Goal: Transaction & Acquisition: Purchase product/service

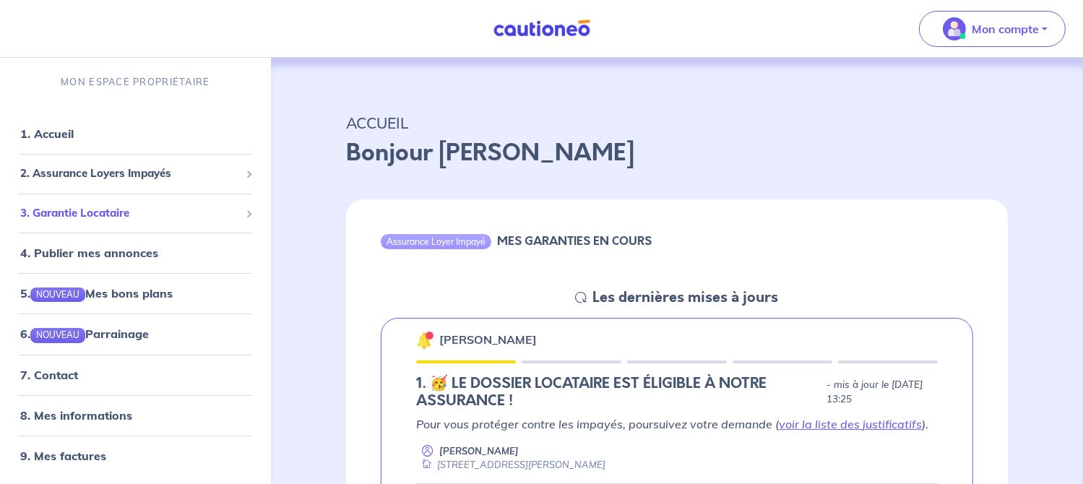
click at [223, 202] on div "3. Garantie Locataire" at bounding box center [135, 213] width 259 height 28
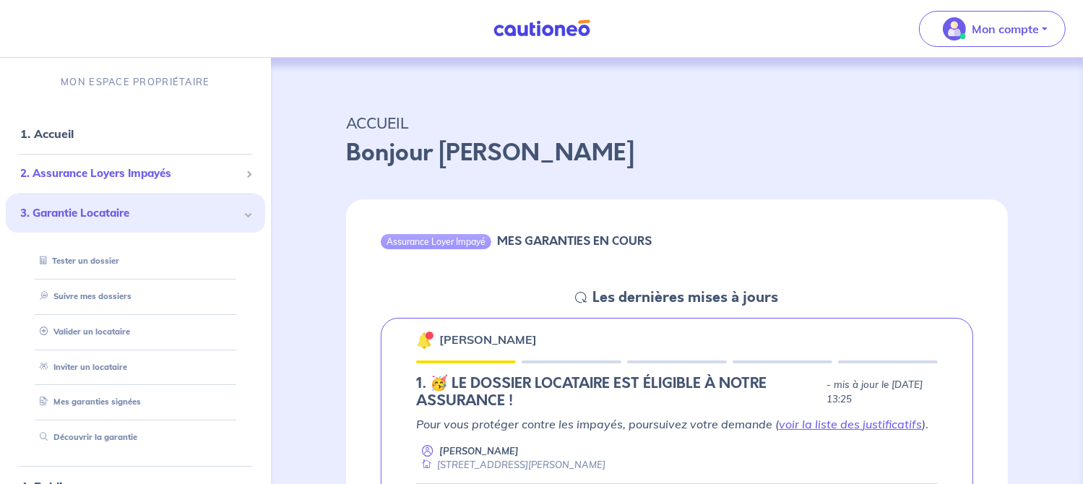
click at [209, 174] on span "2. Assurance Loyers Impayés" at bounding box center [130, 174] width 220 height 17
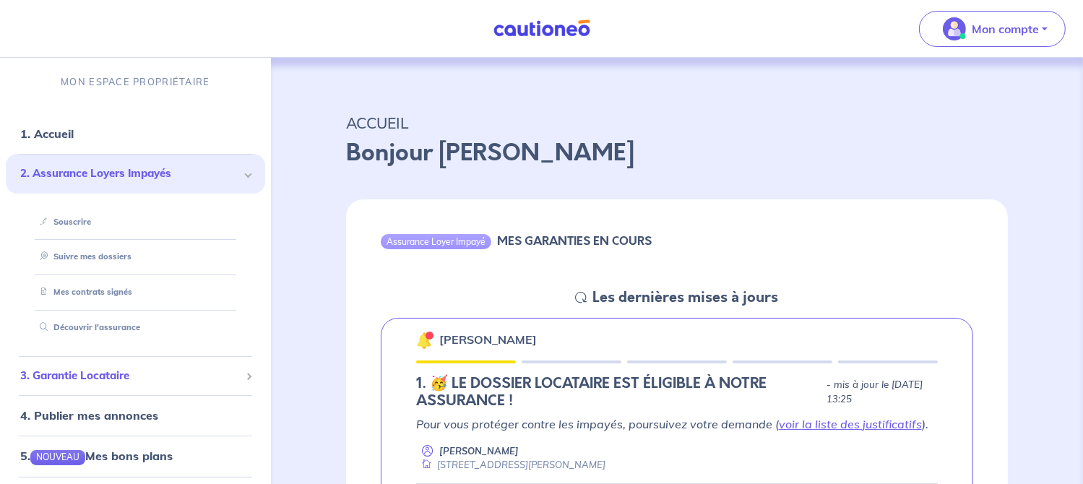
click at [205, 362] on div "3. Garantie Locataire" at bounding box center [135, 376] width 259 height 28
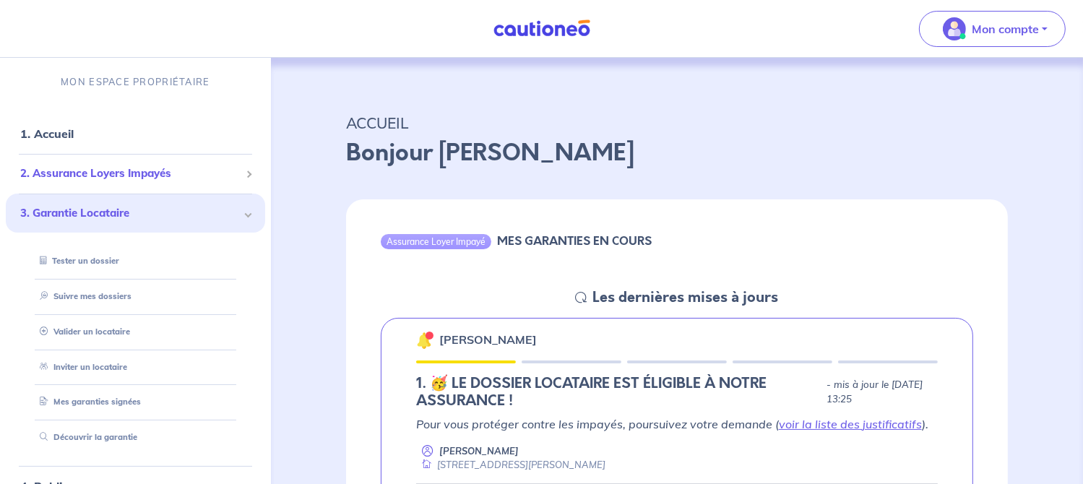
click at [203, 170] on span "2. Assurance Loyers Impayés" at bounding box center [130, 174] width 220 height 17
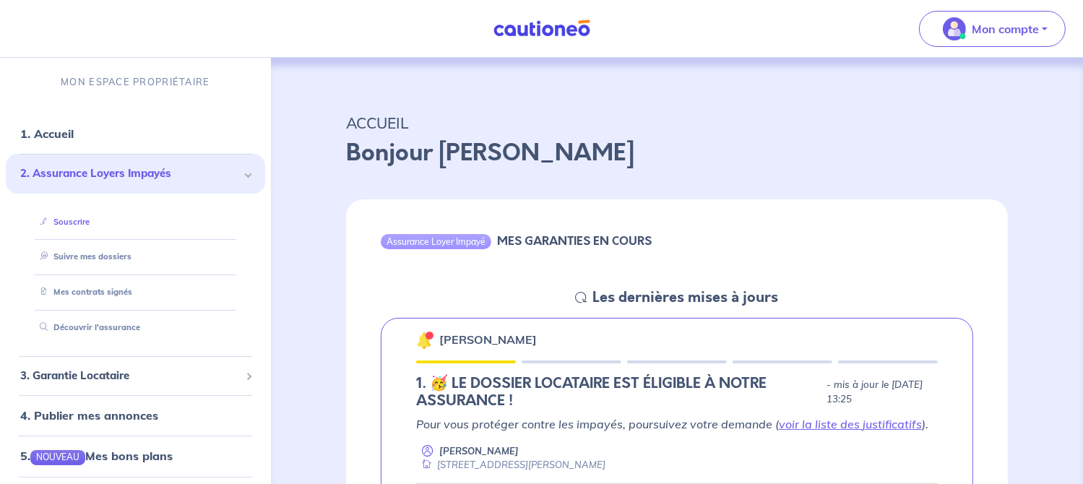
click at [90, 224] on link "Souscrire" at bounding box center [62, 222] width 56 height 10
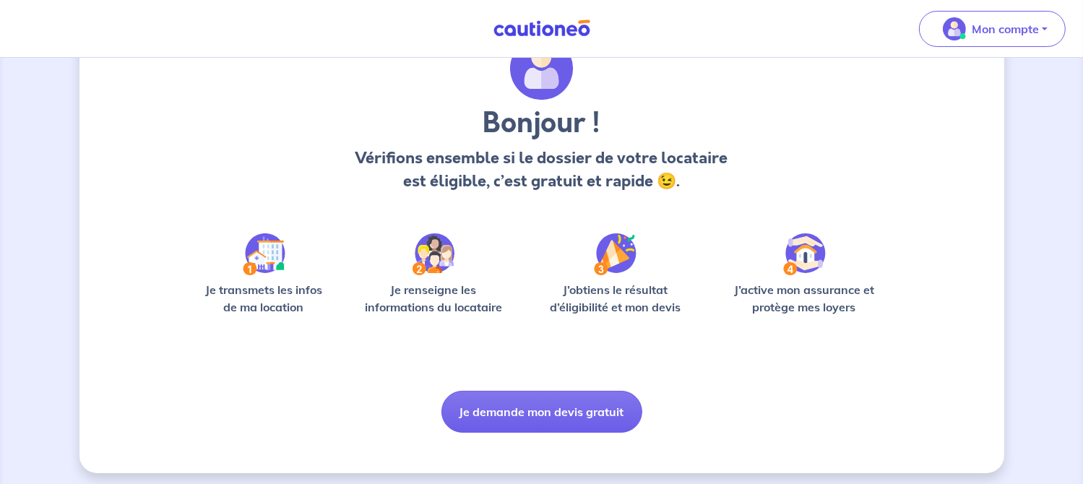
scroll to position [79, 0]
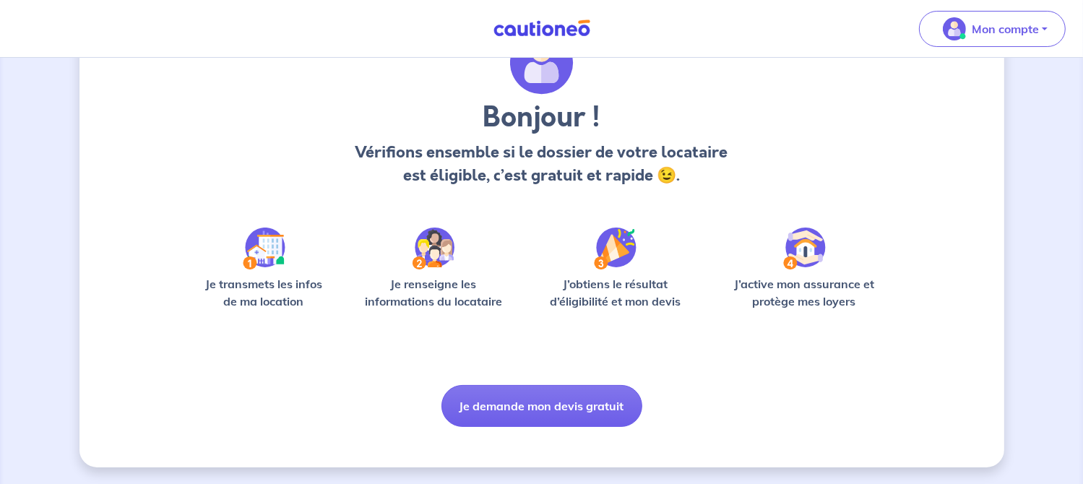
click at [914, 323] on div "Bonjour ! Vérifions ensemble si le dossier de votre locataire est éligible, c’e…" at bounding box center [541, 231] width 925 height 471
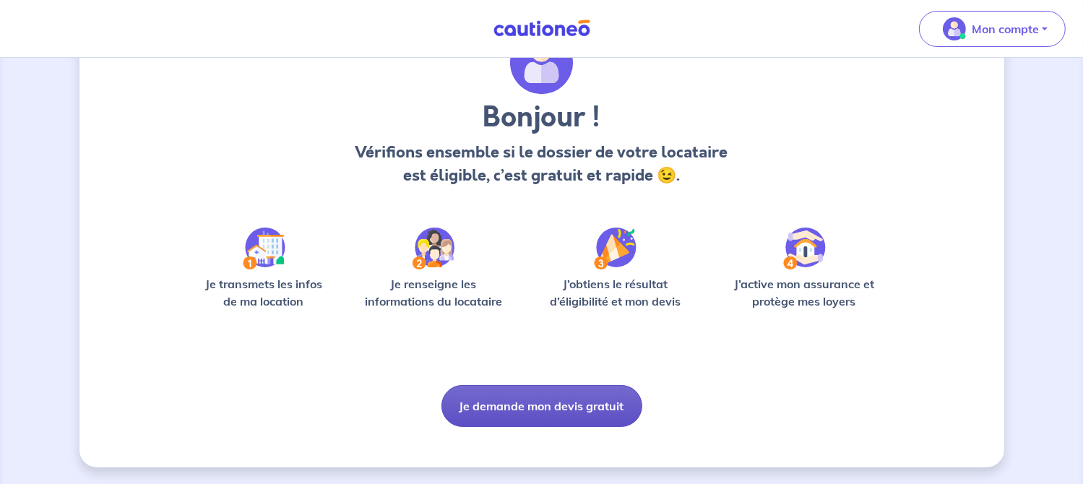
click at [564, 416] on button "Je demande mon devis gratuit" at bounding box center [542, 406] width 201 height 42
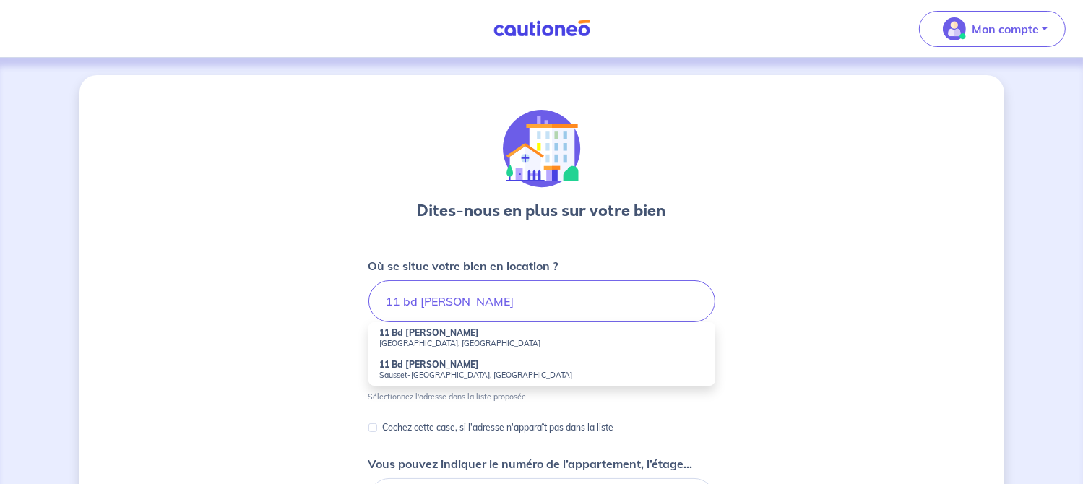
click at [489, 339] on small "Châteauneuf-les-Martigues, France" at bounding box center [542, 343] width 324 height 10
type input "11 Bd Armand Audibert, Châteauneuf-les-Martigues, France"
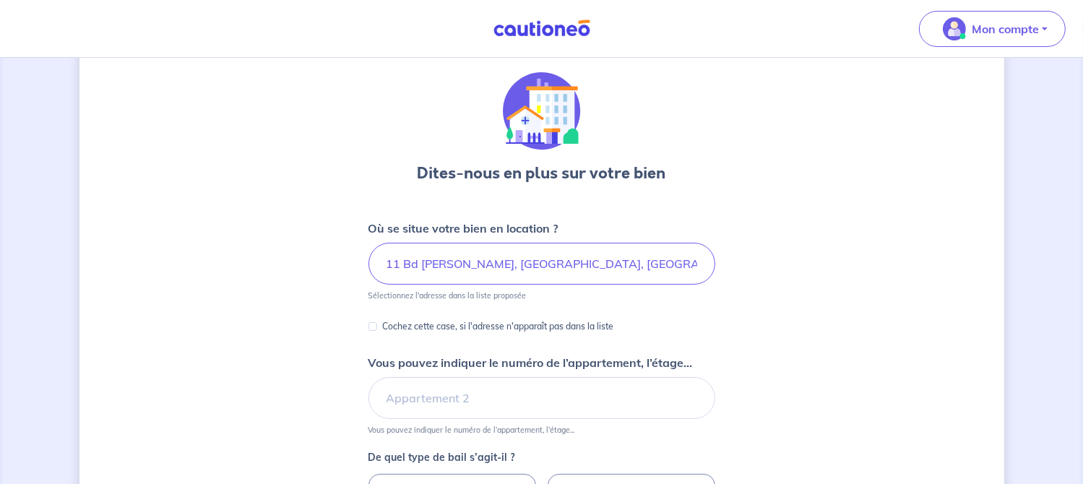
scroll to position [66, 0]
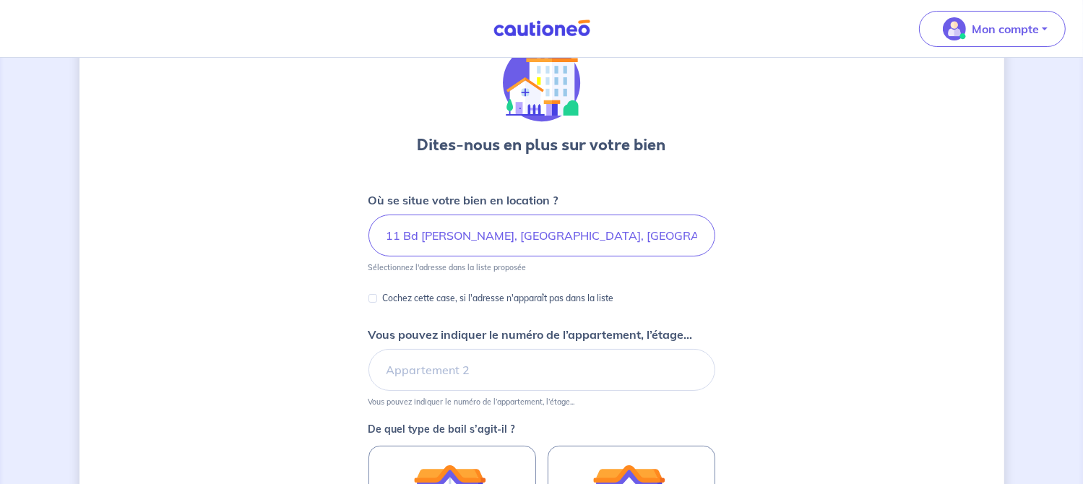
click at [884, 347] on div "Dites-nous en plus sur votre bien Où se situe votre bien en location ? 11 Bd Ar…" at bounding box center [541, 387] width 925 height 757
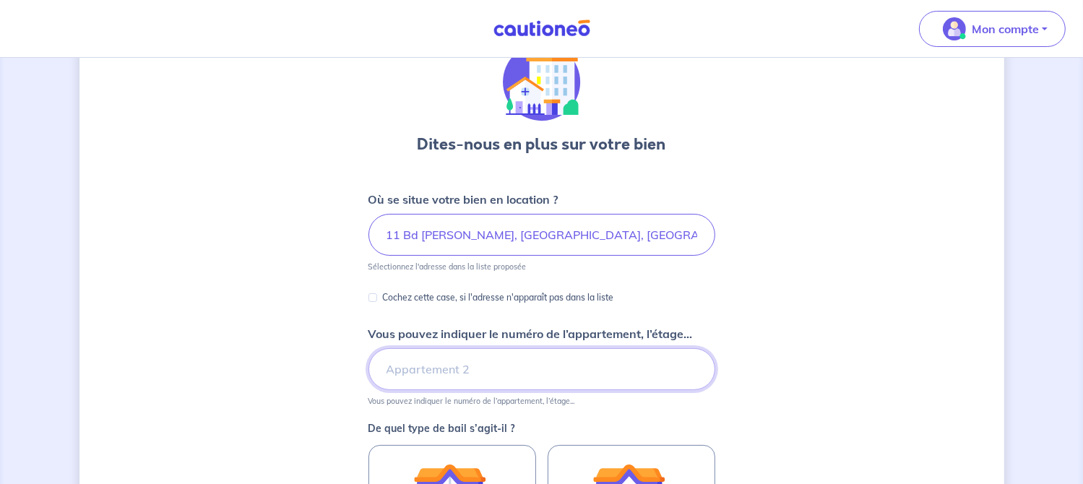
click at [538, 374] on input "Vous pouvez indiquer le numéro de l’appartement, l’étage..." at bounding box center [542, 369] width 347 height 42
type input "RDC"
click at [835, 438] on div "Dites-nous en plus sur votre bien Où se situe votre bien en location ? 11 Bd Ar…" at bounding box center [541, 387] width 925 height 757
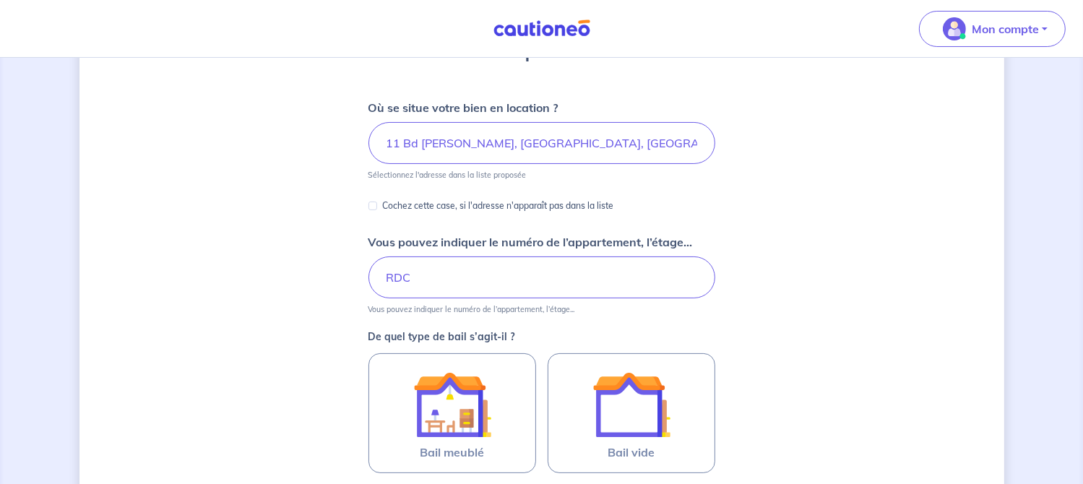
click at [833, 406] on div "Dites-nous en plus sur votre bien Où se situe votre bien en location ? 11 Bd Ar…" at bounding box center [541, 295] width 925 height 757
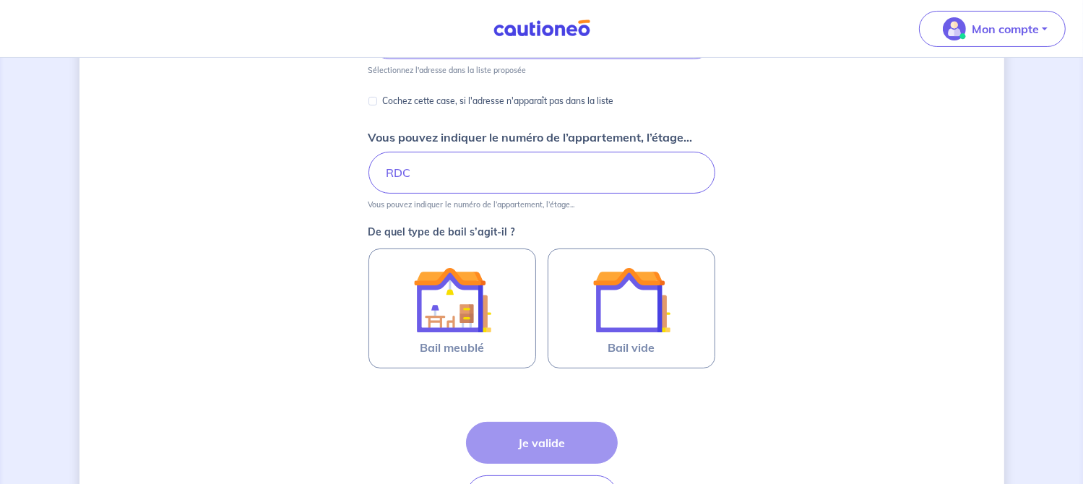
scroll to position [266, 0]
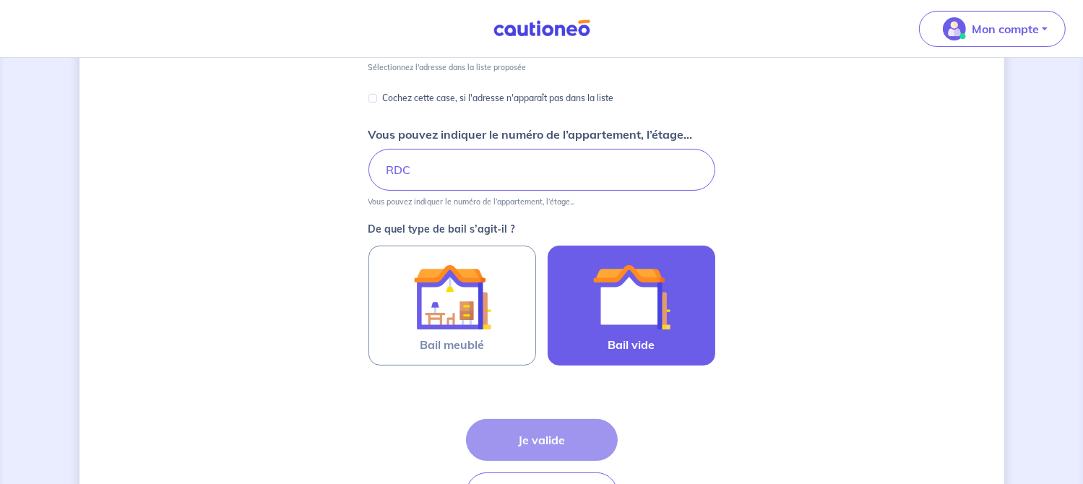
click at [624, 315] on img at bounding box center [632, 297] width 78 height 78
click at [0, 0] on input "Bail vide" at bounding box center [0, 0] width 0 height 0
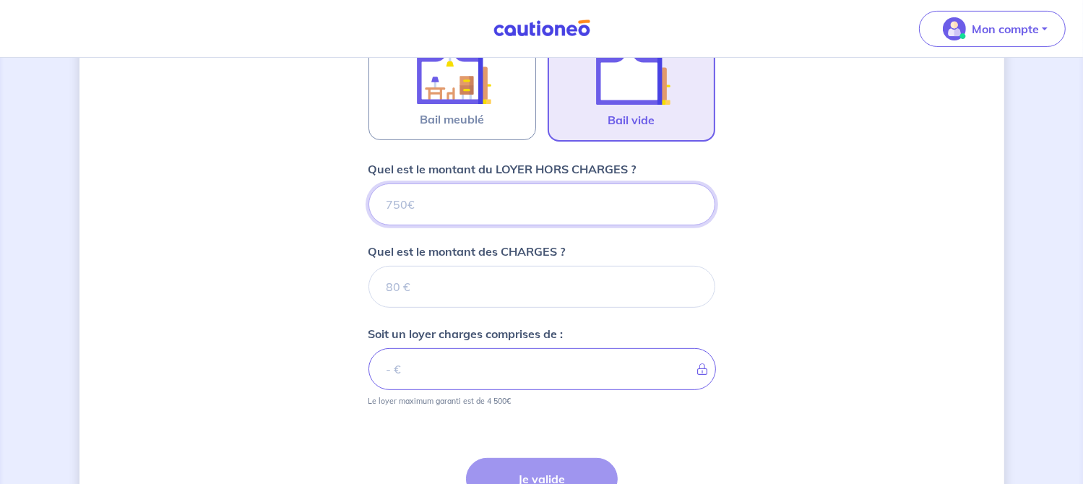
scroll to position [490, 0]
click at [619, 199] on input "Quel est le montant du LOYER HORS CHARGES ?" at bounding box center [542, 206] width 347 height 42
type input "0"
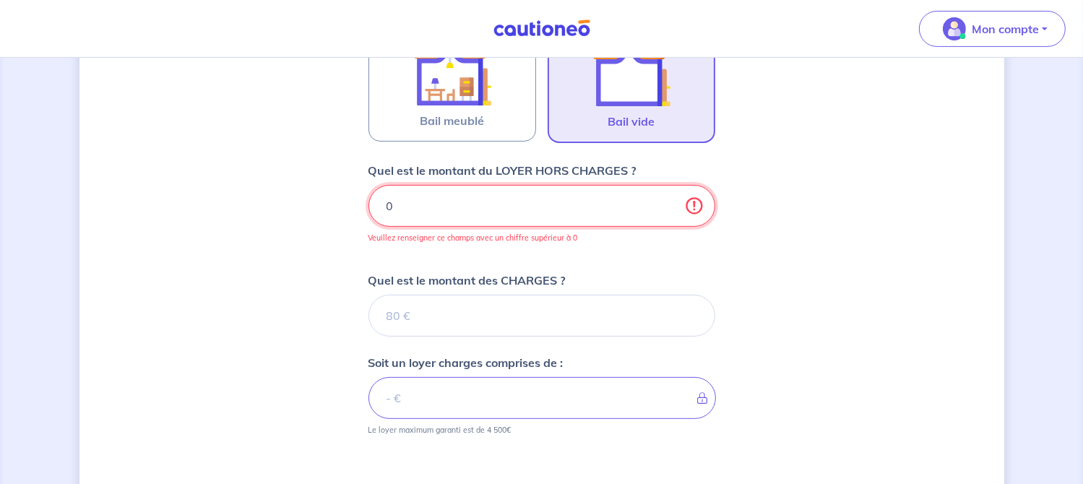
type input "0"
click at [510, 206] on input "0" at bounding box center [542, 206] width 347 height 42
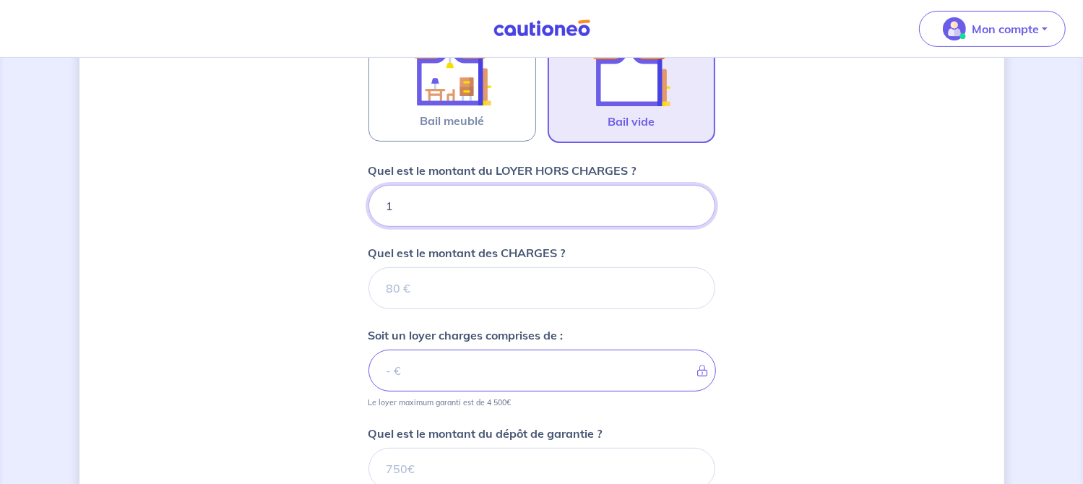
type input "10"
type input "1080"
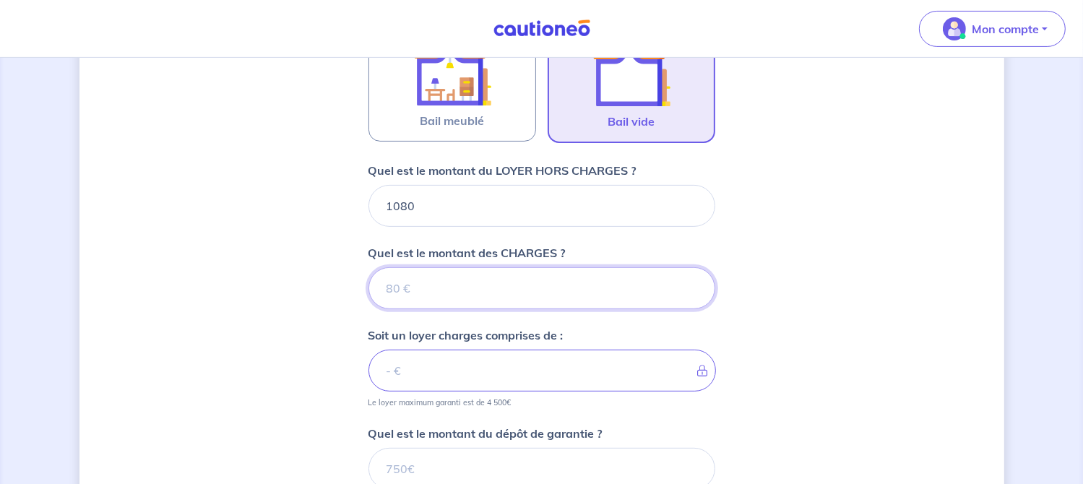
click at [596, 293] on input "Quel est le montant des CHARGES ?" at bounding box center [542, 288] width 347 height 42
type input "20"
type input "1100"
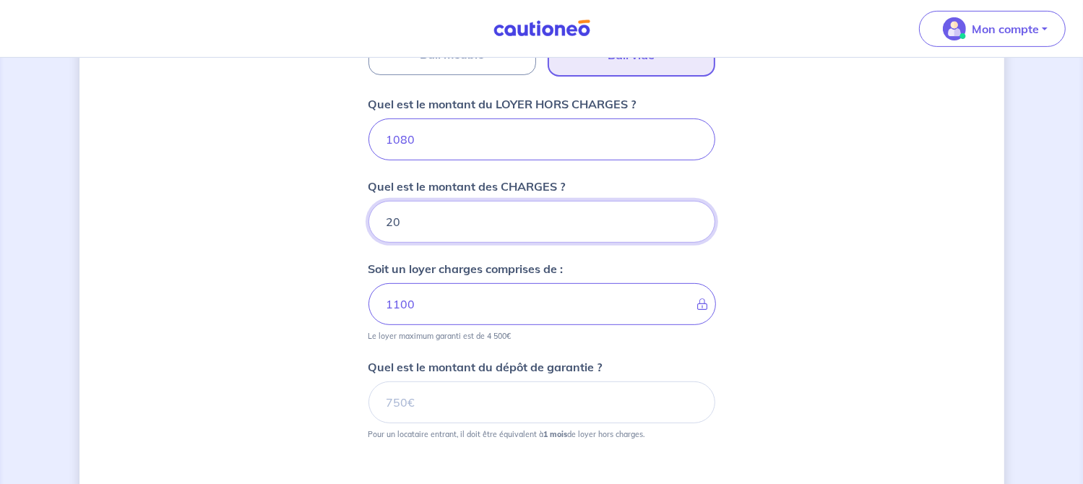
type input "20"
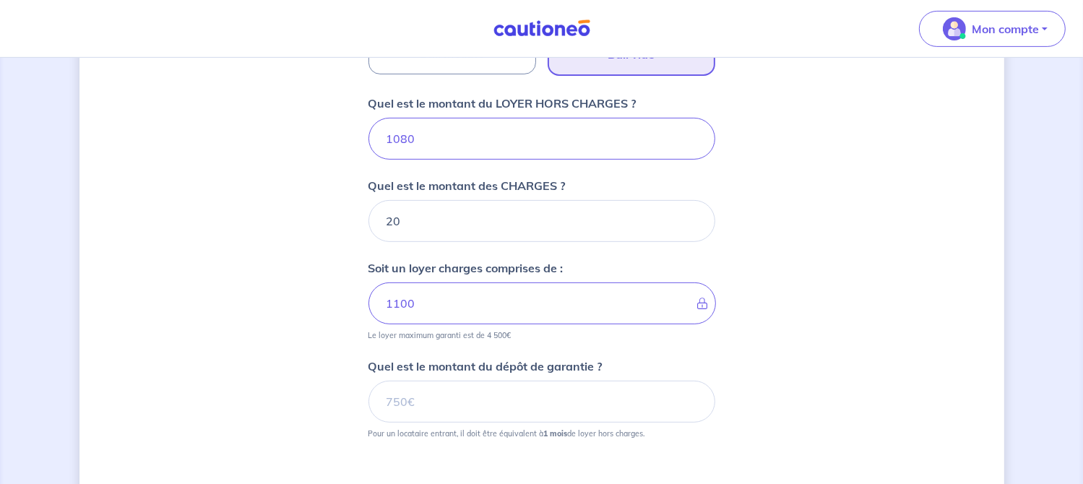
click at [904, 322] on div "Dites-nous en plus sur votre bien Où se situe votre bien en location ? 11 Bd Ar…" at bounding box center [541, 78] width 925 height 1120
click at [642, 402] on input "Quel est le montant du dépôt de garantie ?" at bounding box center [542, 401] width 347 height 42
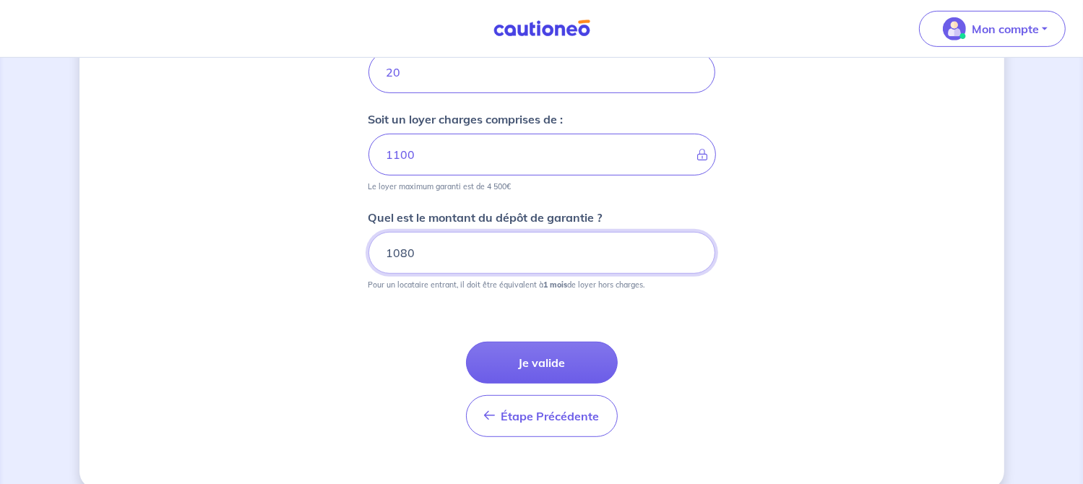
scroll to position [709, 0]
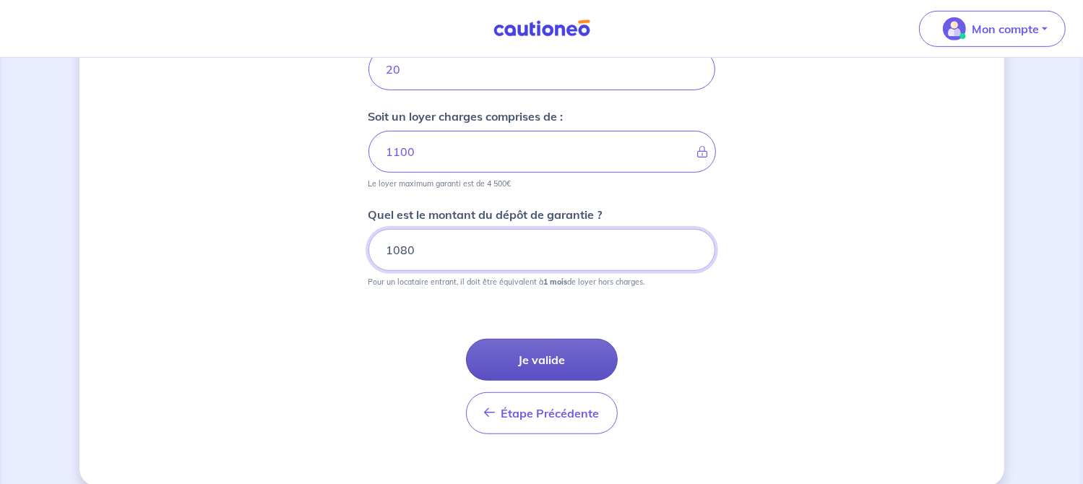
type input "1080"
click at [549, 366] on button "Je valide" at bounding box center [542, 360] width 152 height 42
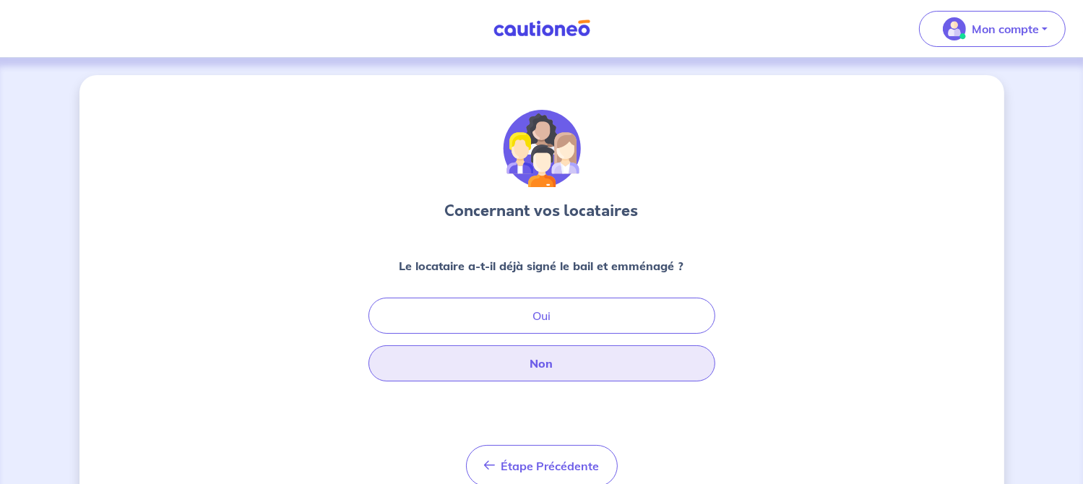
click at [599, 367] on button "Non" at bounding box center [542, 363] width 347 height 36
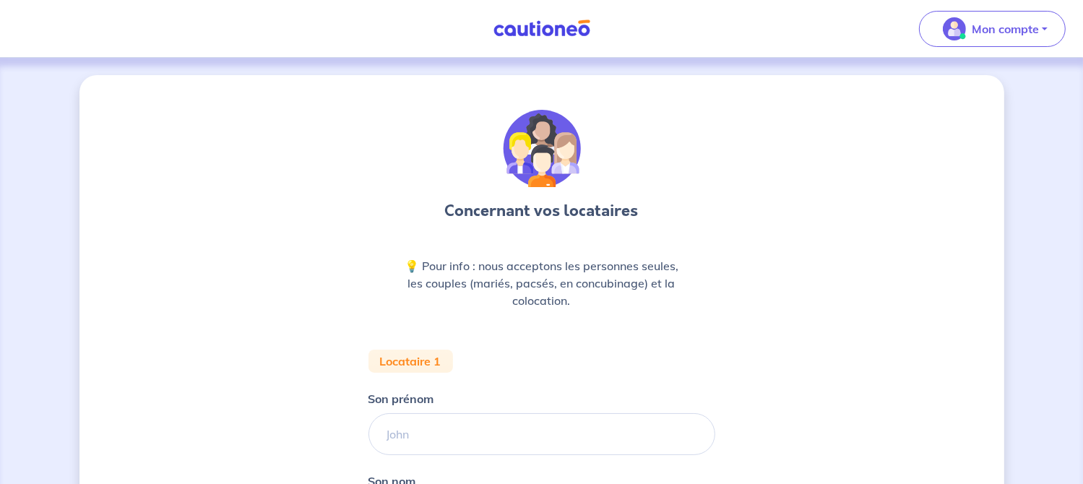
click at [861, 416] on div "Concernant vos locataires 💡 Pour info : nous acceptons les personnes seules, le…" at bounding box center [541, 406] width 925 height 662
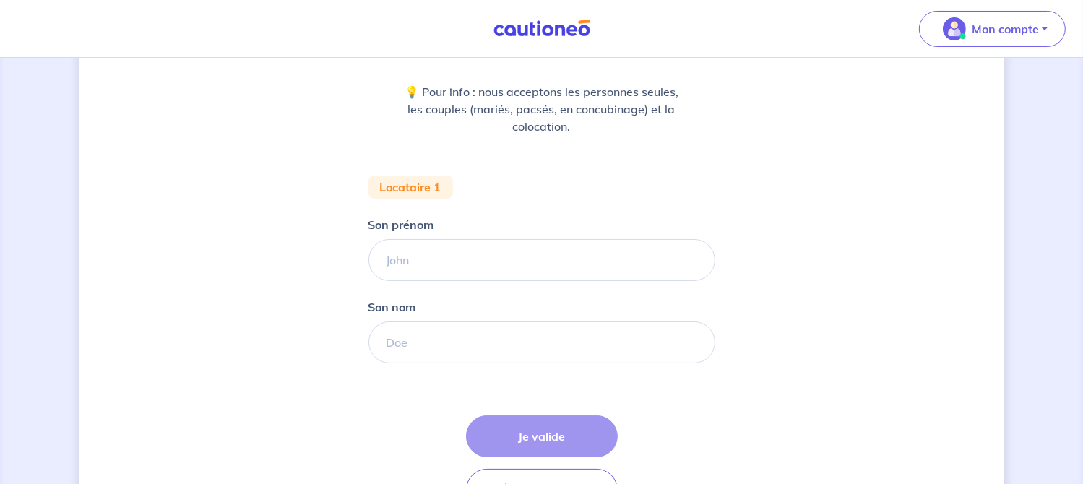
scroll to position [177, 0]
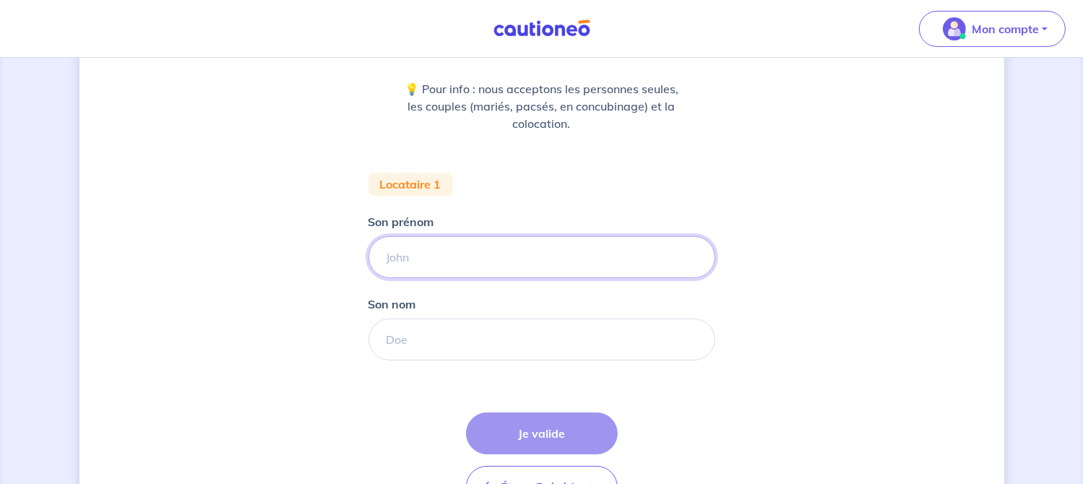
click at [606, 263] on input "Son prénom" at bounding box center [542, 257] width 347 height 42
click at [585, 255] on input "Nicolas" at bounding box center [542, 257] width 347 height 42
type input "N"
type input "Eric"
click at [612, 343] on input "Son nom" at bounding box center [542, 340] width 347 height 42
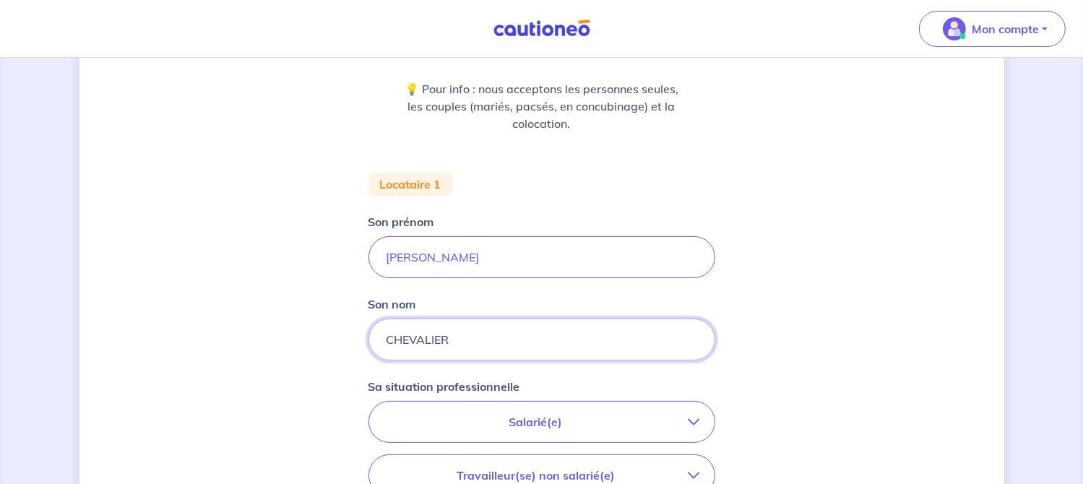
type input "CHEVALIER"
click at [835, 400] on div "Concernant vos locataires 💡 Pour info : nous acceptons les personnes seules, le…" at bounding box center [541, 354] width 925 height 913
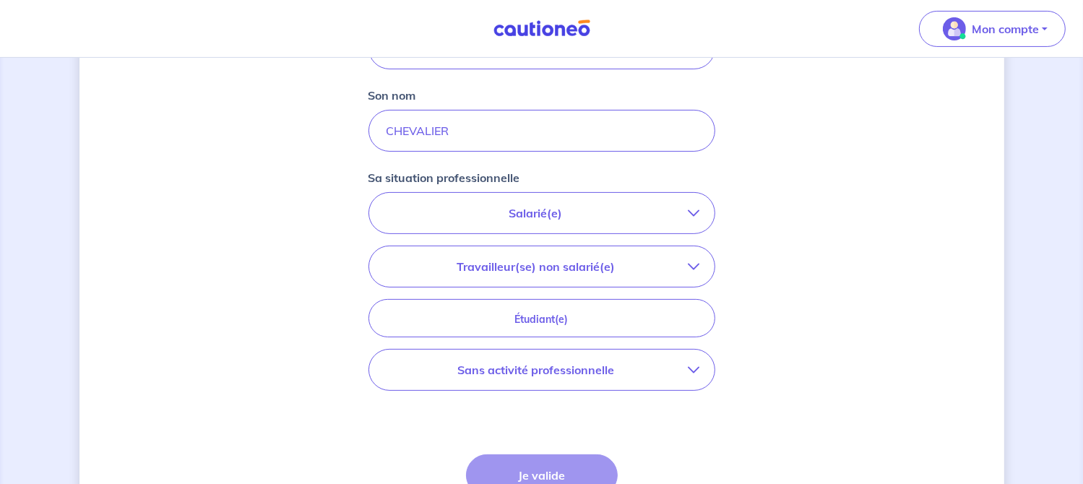
scroll to position [387, 0]
click at [689, 215] on icon "button" at bounding box center [695, 213] width 12 height 12
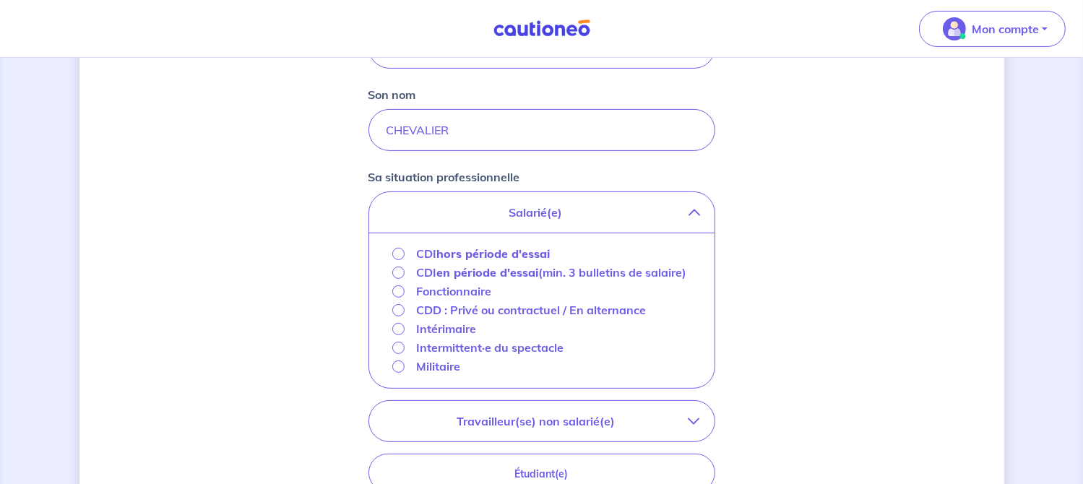
click at [471, 295] on p "Fonctionnaire" at bounding box center [453, 291] width 75 height 17
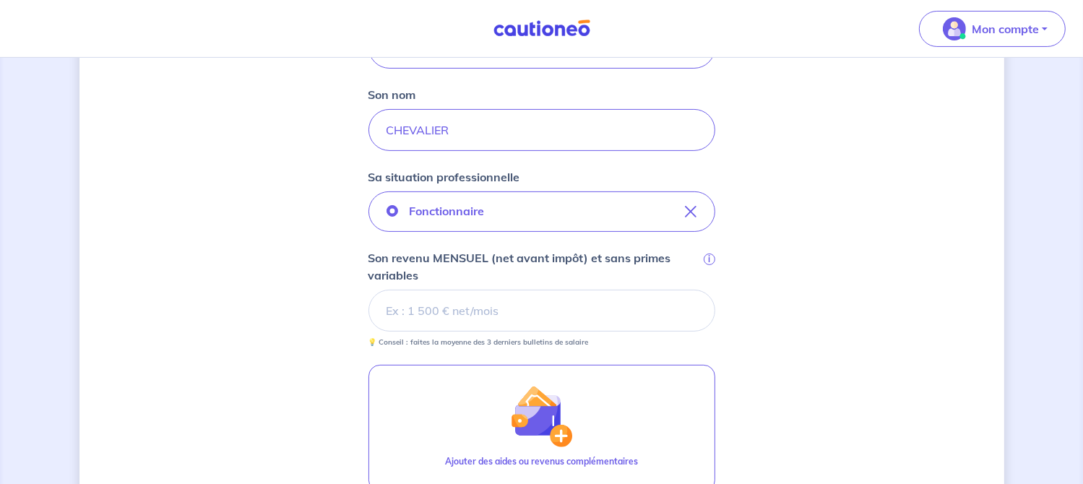
click at [580, 359] on form "Locataire 1 Son prénom Eric Son nom CHEVALIER Sa situation professionnelle Fonc…" at bounding box center [542, 315] width 347 height 705
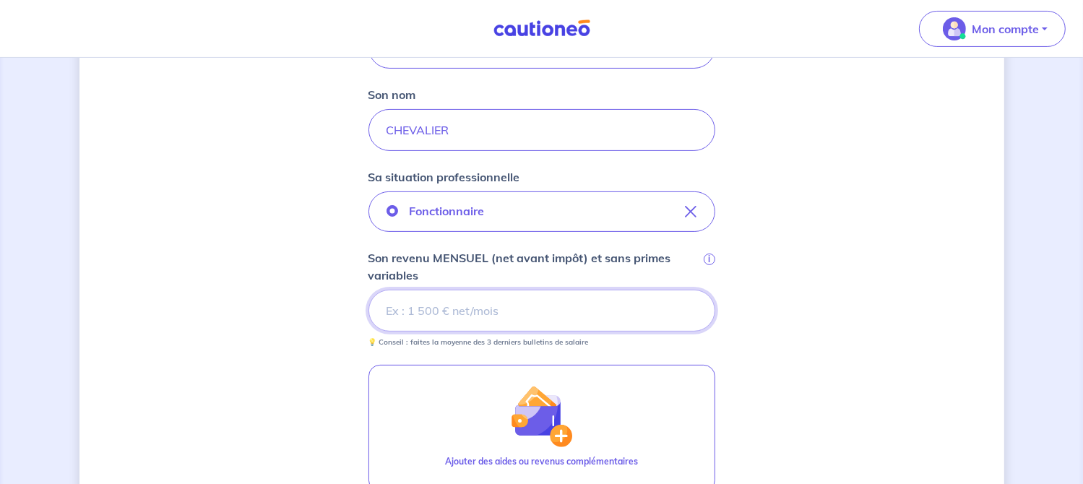
click at [559, 304] on input "Son revenu MENSUEL (net avant impôt) et sans primes variables i" at bounding box center [542, 311] width 347 height 42
click at [558, 309] on input "Son revenu MENSUEL (net avant impôt) et sans primes variables i" at bounding box center [542, 311] width 347 height 42
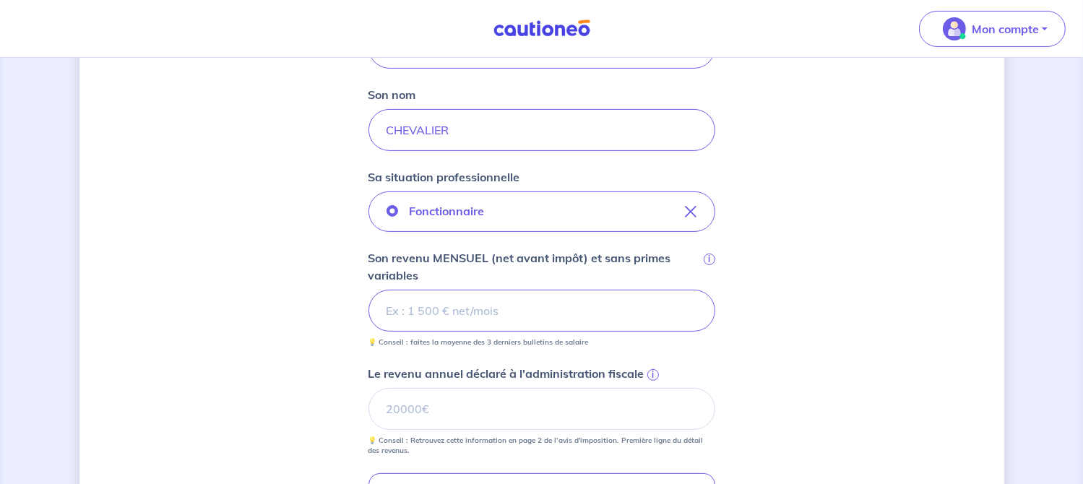
type input "2525.0"
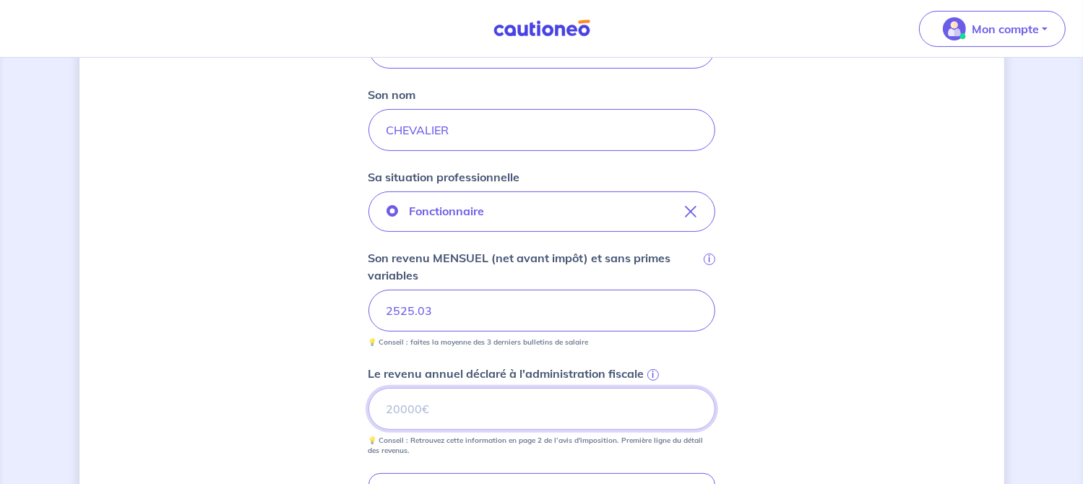
click at [581, 408] on input "Le revenu annuel déclaré à l'administration fiscale i" at bounding box center [542, 409] width 347 height 42
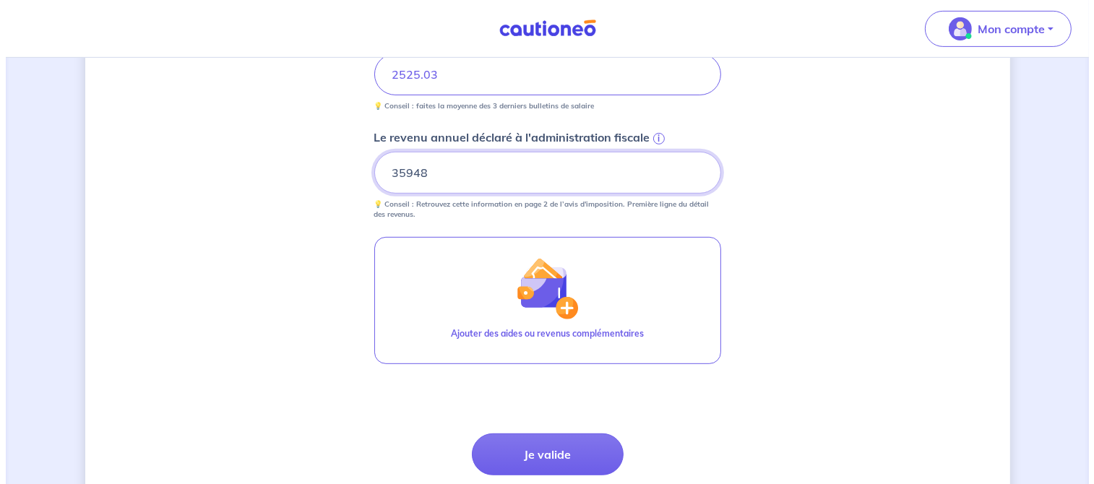
scroll to position [622, 0]
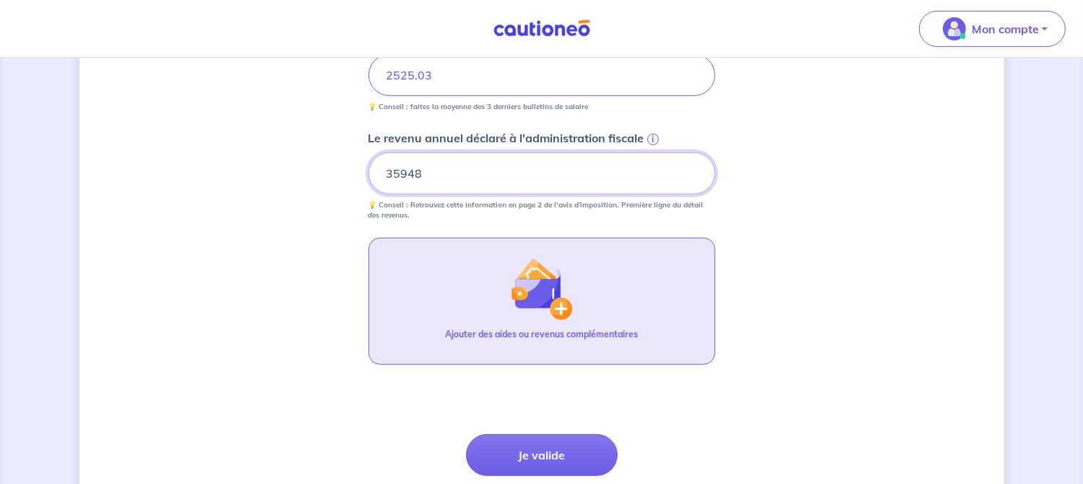
type input "35948"
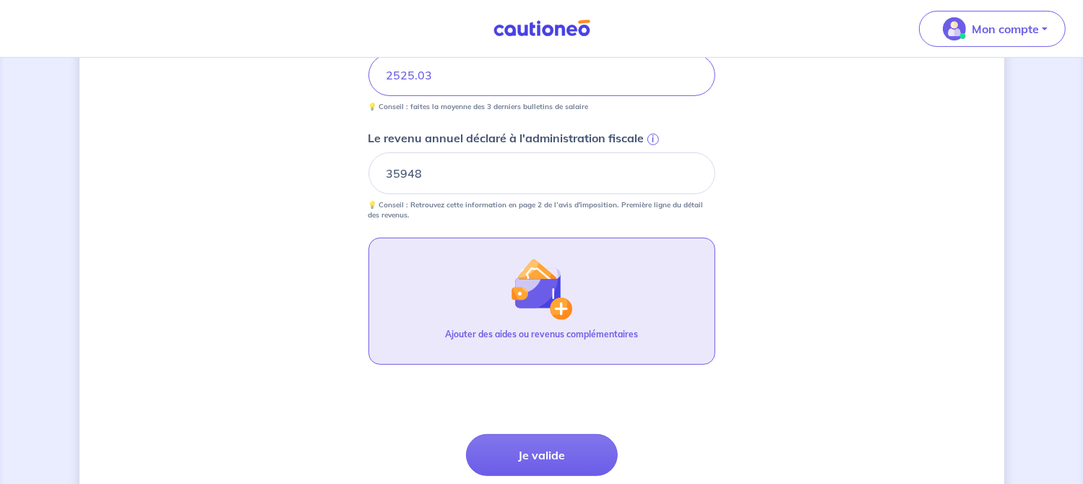
click at [566, 301] on img "button" at bounding box center [541, 289] width 62 height 62
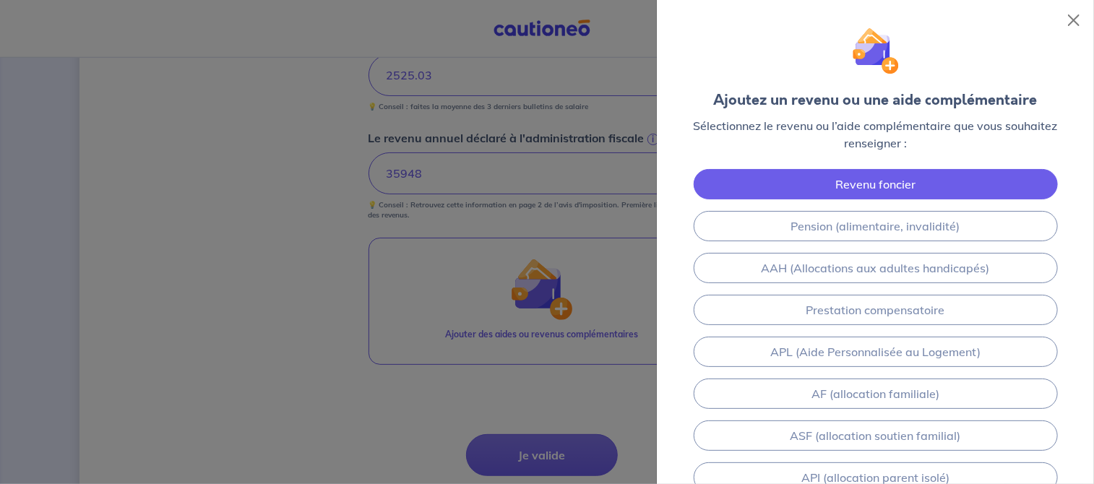
drag, startPoint x: 934, startPoint y: 189, endPoint x: 825, endPoint y: 181, distance: 110.1
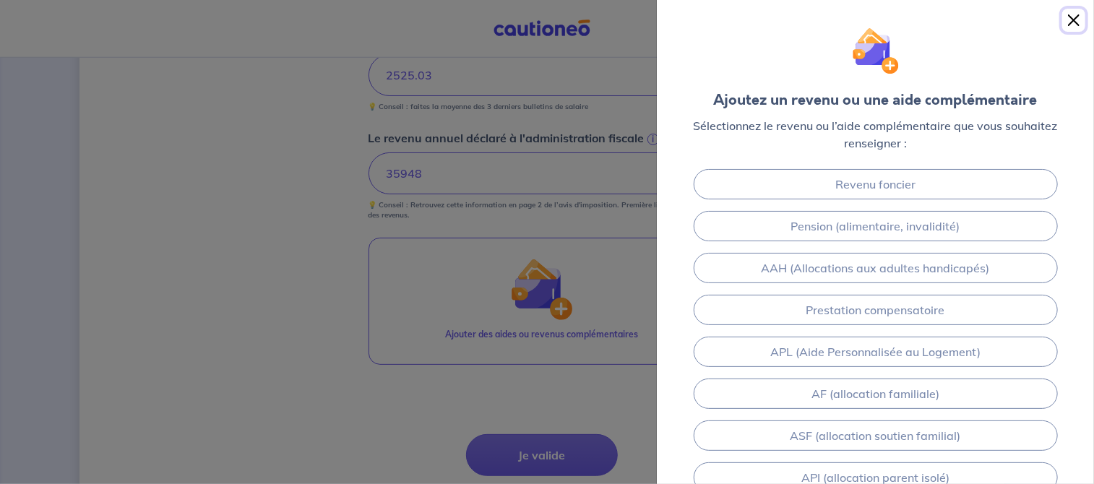
drag, startPoint x: 825, startPoint y: 181, endPoint x: 1075, endPoint y: 22, distance: 296.9
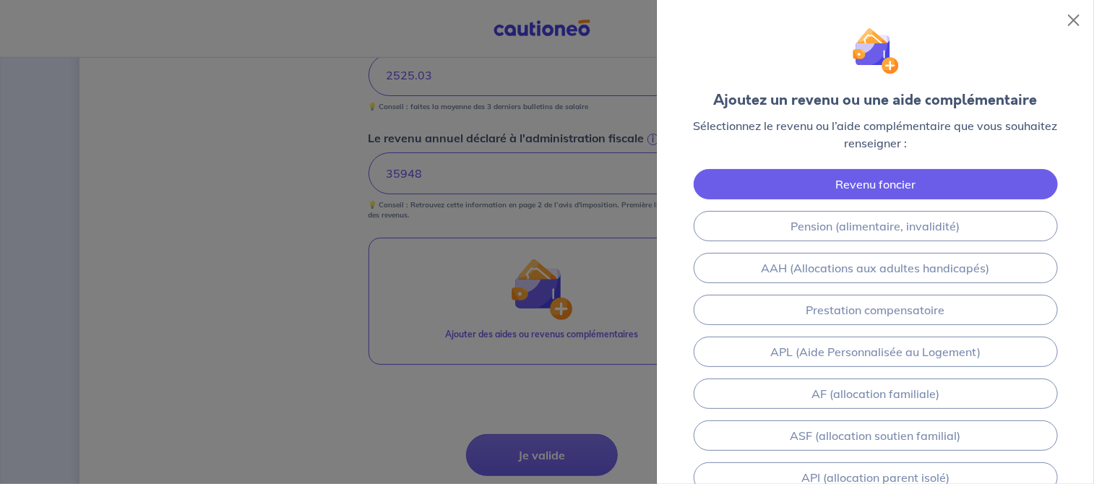
drag, startPoint x: 1075, startPoint y: 22, endPoint x: 792, endPoint y: 186, distance: 327.0
click at [792, 186] on link "Revenu foncier" at bounding box center [876, 184] width 364 height 30
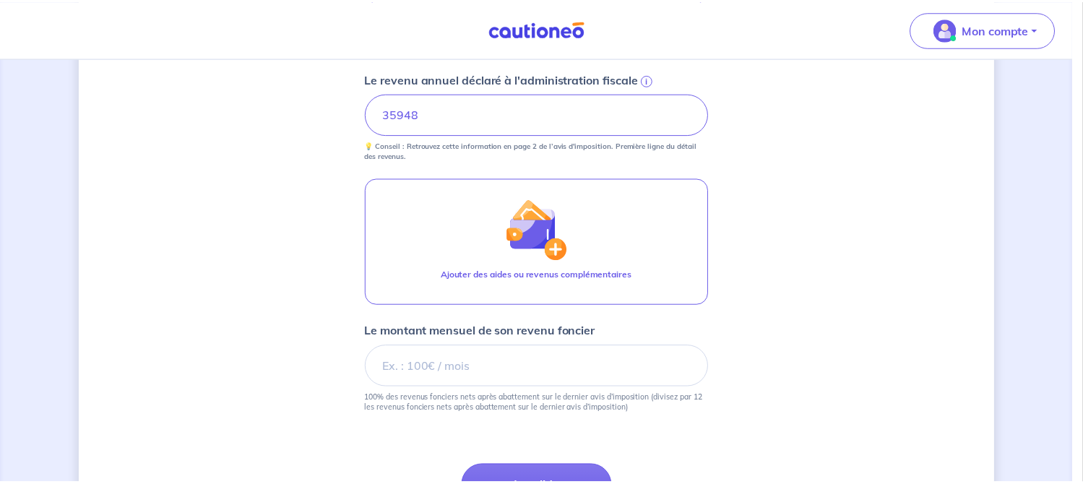
scroll to position [825, 0]
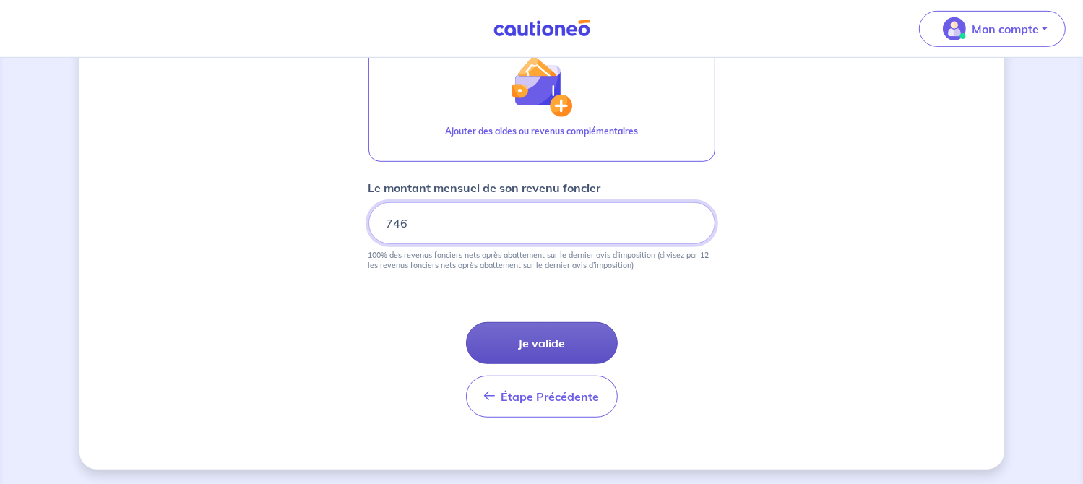
type input "746"
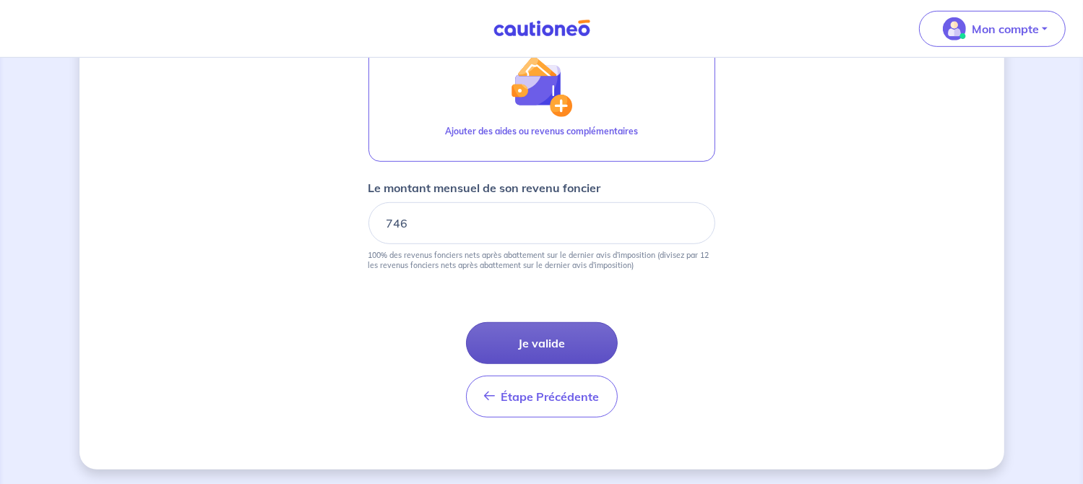
click at [564, 345] on button "Je valide" at bounding box center [542, 343] width 152 height 42
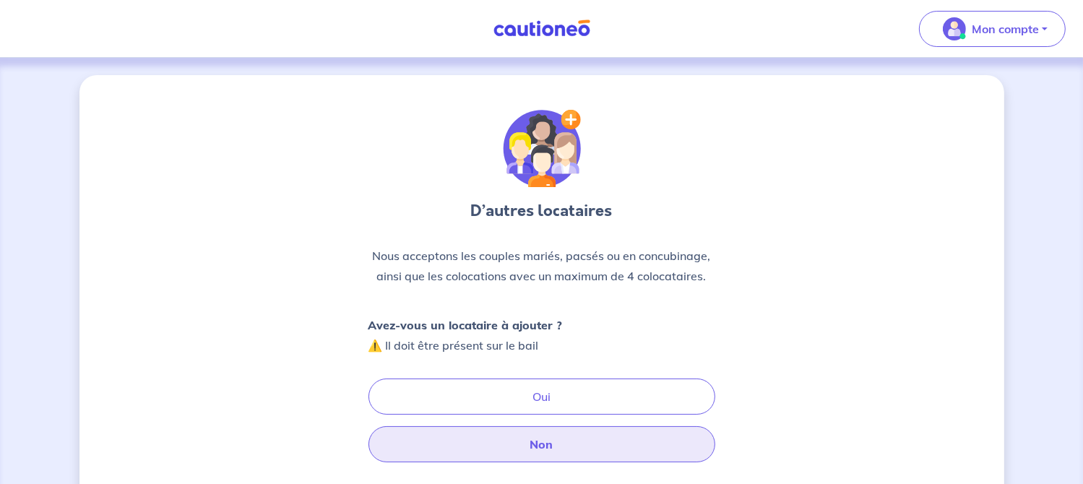
click at [596, 450] on button "Non" at bounding box center [542, 444] width 347 height 36
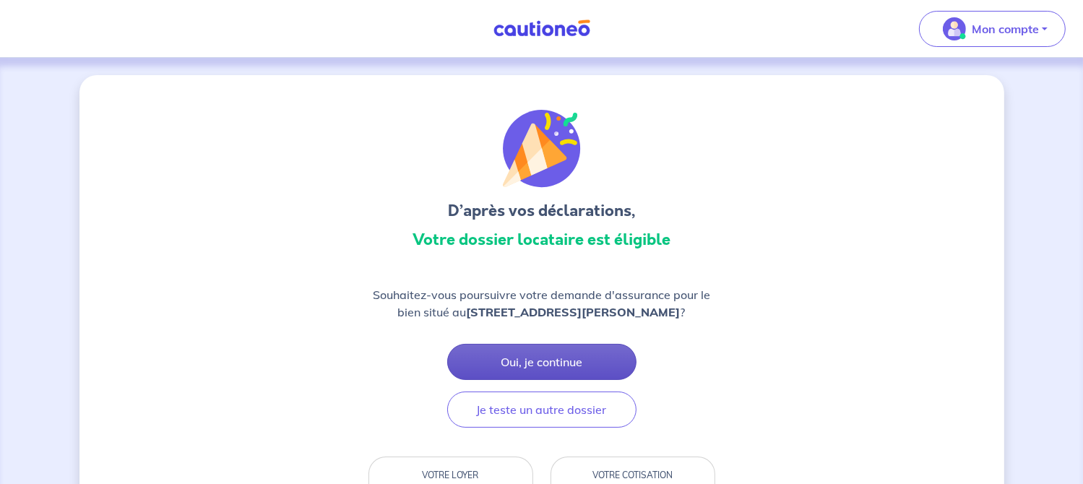
click at [596, 375] on button "Oui, je continue" at bounding box center [541, 362] width 189 height 36
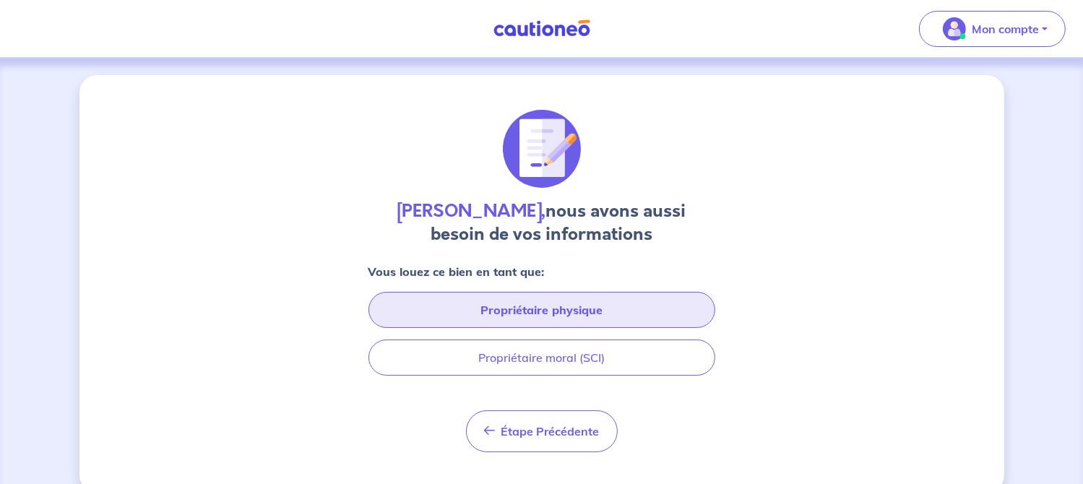
click at [635, 311] on button "Propriétaire physique" at bounding box center [542, 310] width 347 height 36
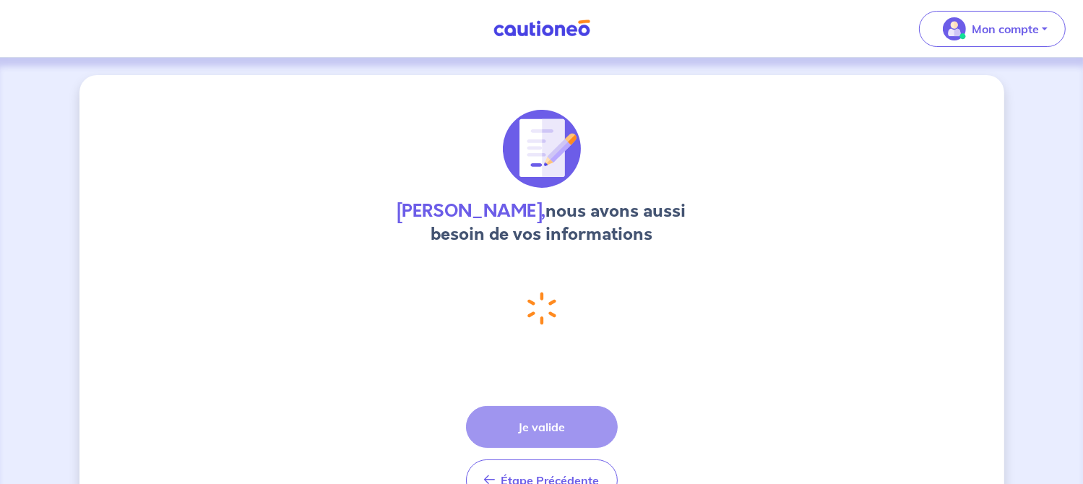
select select "FR"
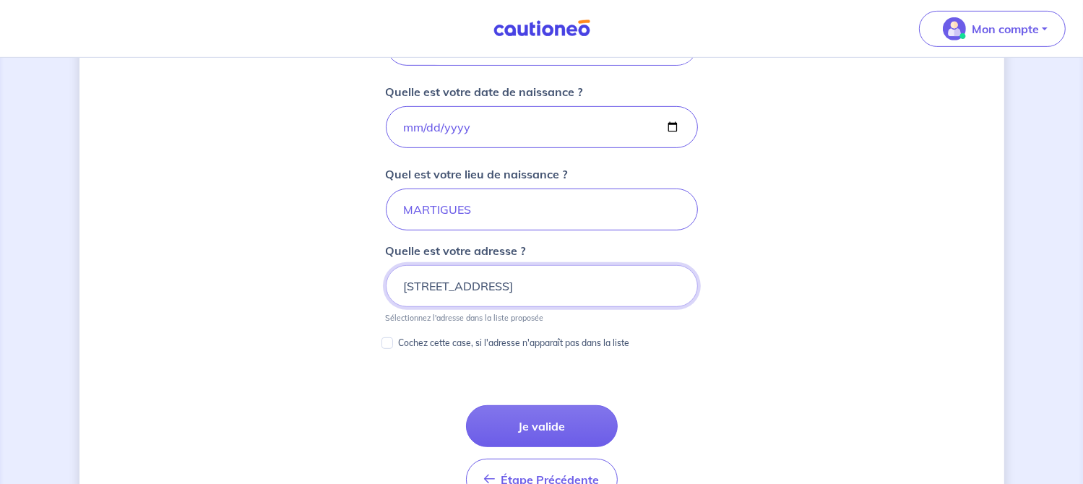
scroll to position [645, 0]
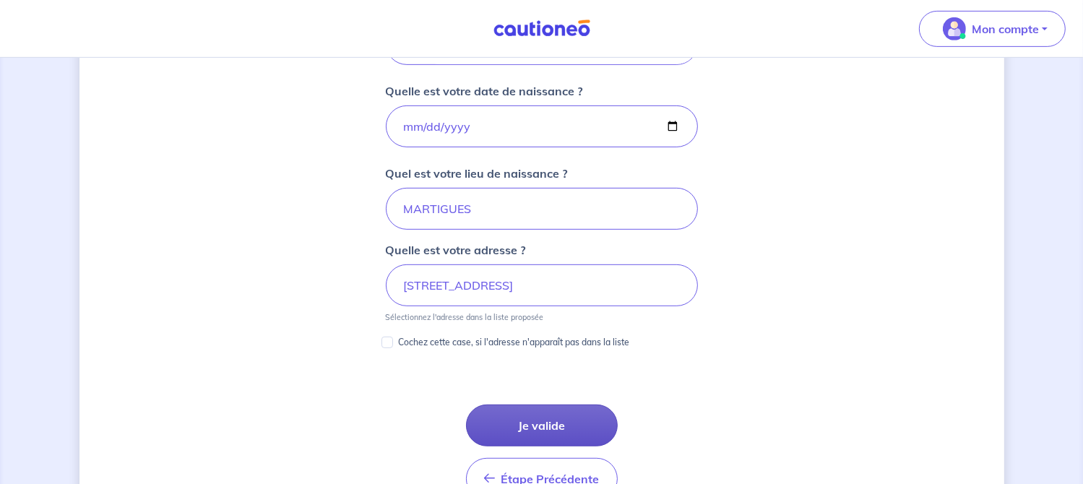
click at [588, 428] on button "Je valide" at bounding box center [542, 426] width 152 height 42
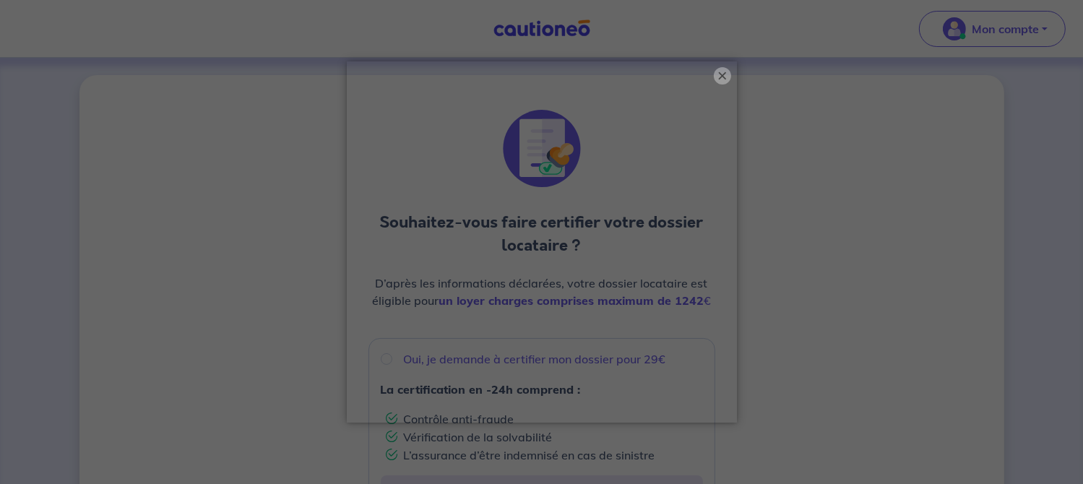
click at [721, 81] on button "×" at bounding box center [722, 75] width 17 height 17
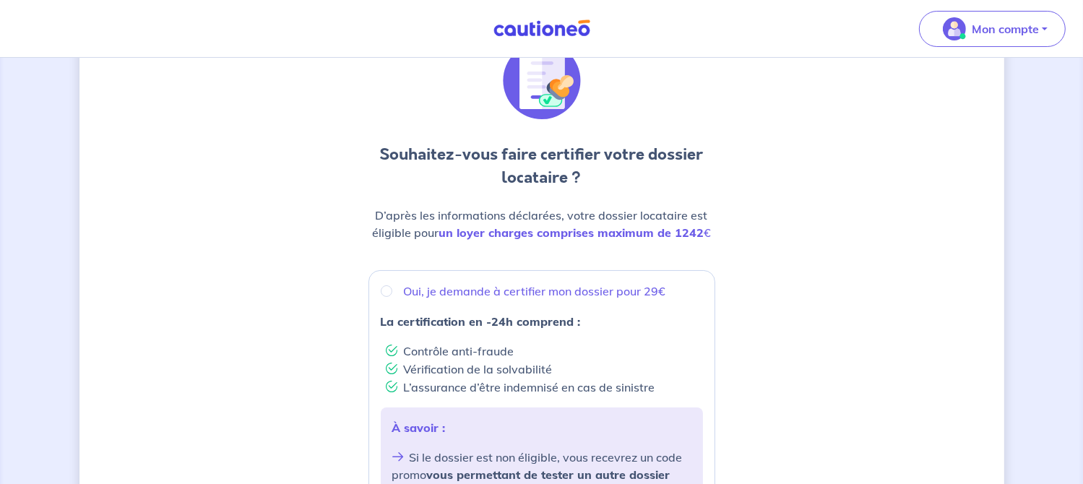
scroll to position [71, 0]
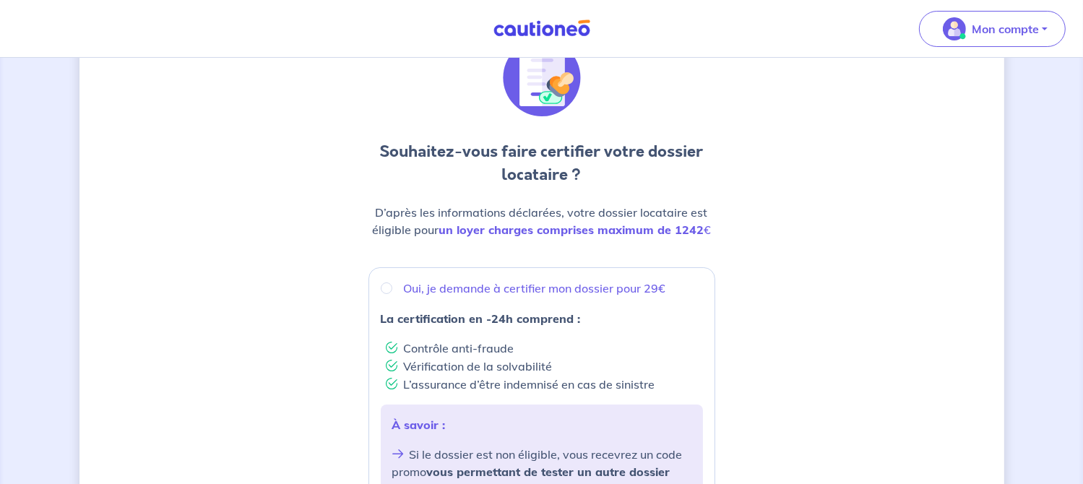
click at [385, 290] on input "Oui, je demande à certifier mon dossier pour 29€" at bounding box center [387, 289] width 12 height 12
radio input "true"
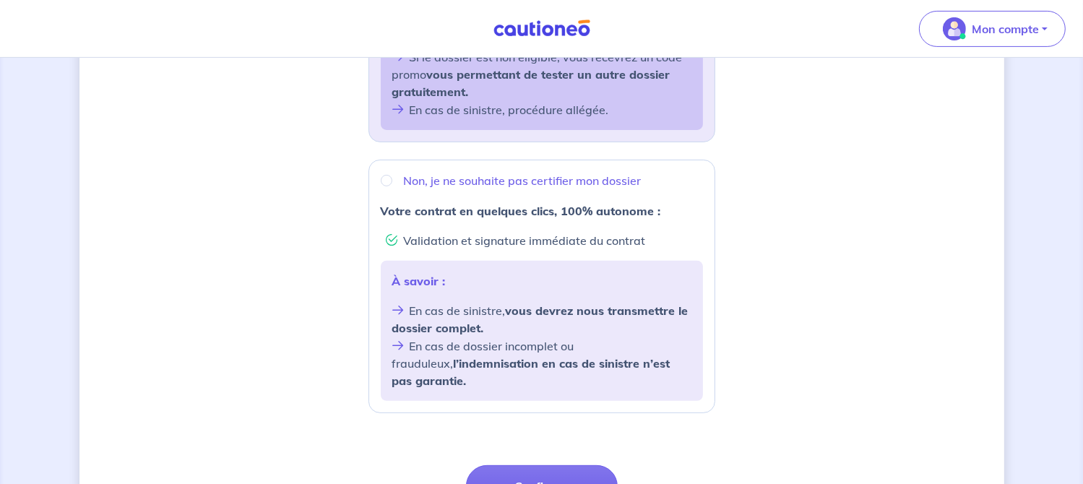
scroll to position [532, 0]
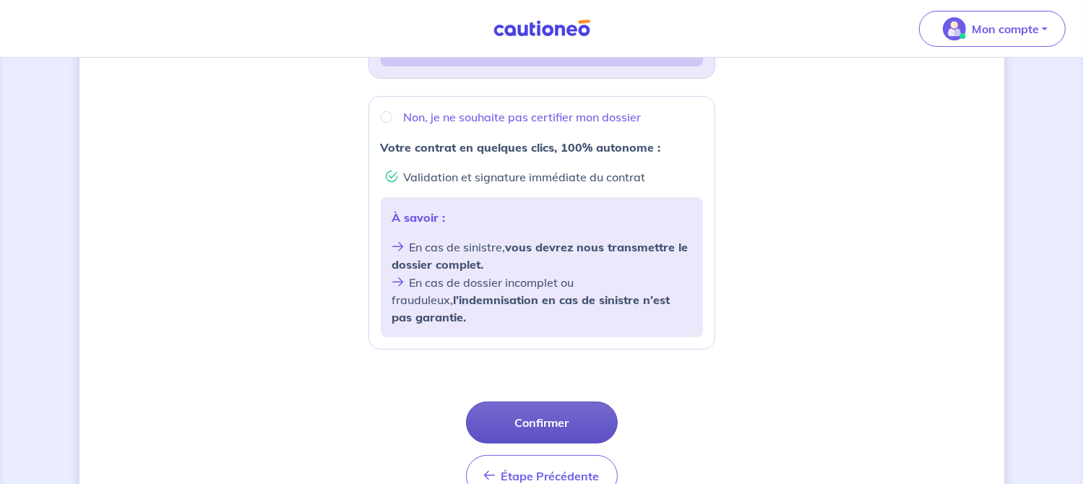
click at [588, 407] on button "Confirmer" at bounding box center [542, 423] width 152 height 42
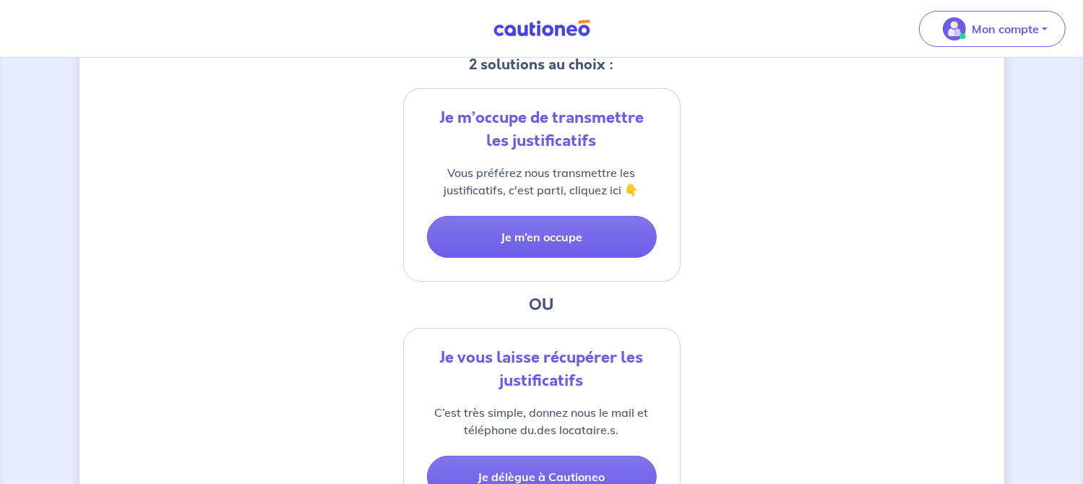
scroll to position [318, 0]
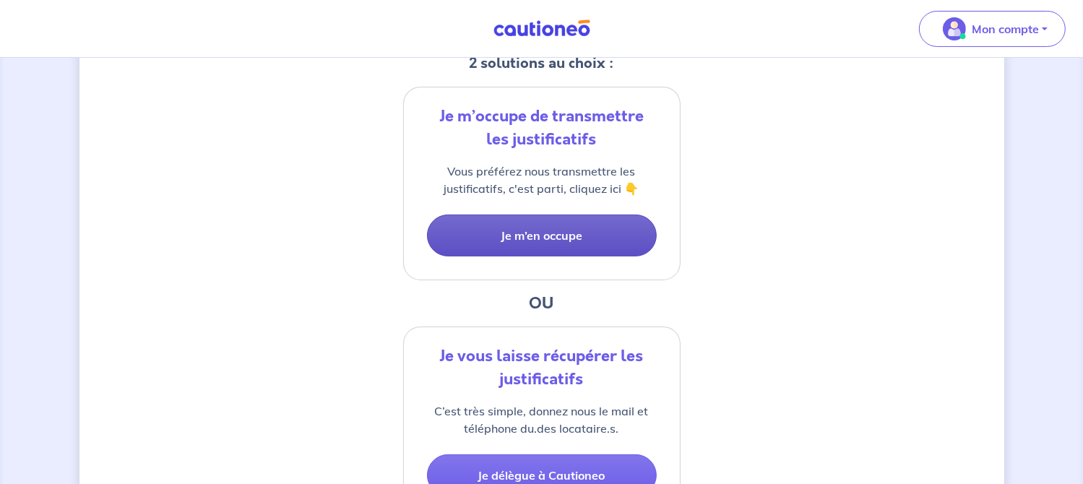
click at [536, 235] on button "Je m’en occupe" at bounding box center [542, 236] width 230 height 42
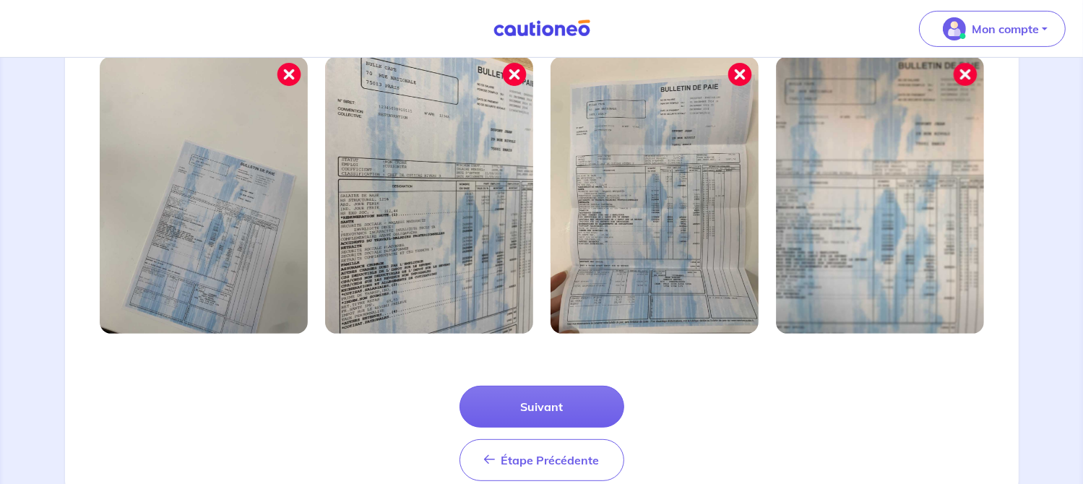
scroll to position [549, 0]
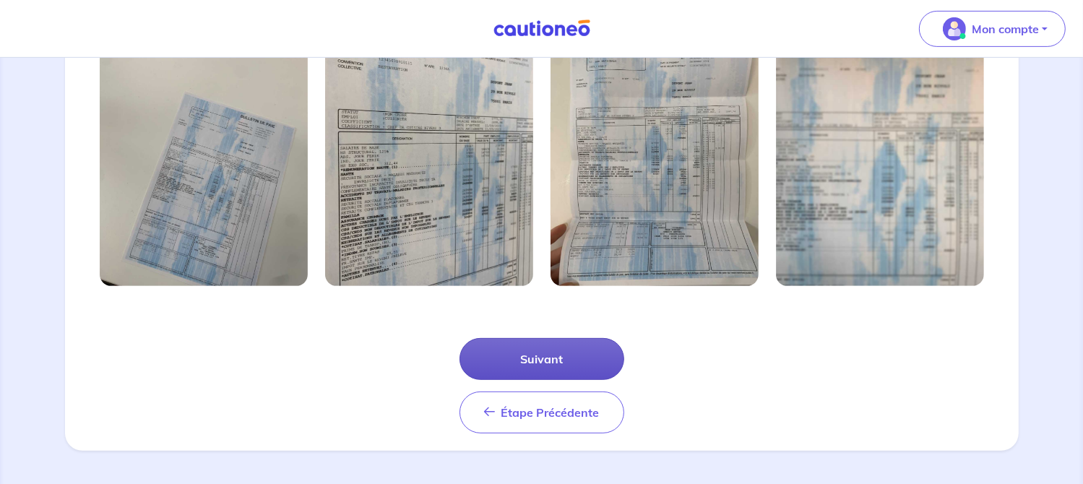
click at [538, 357] on button "Suivant" at bounding box center [542, 359] width 165 height 42
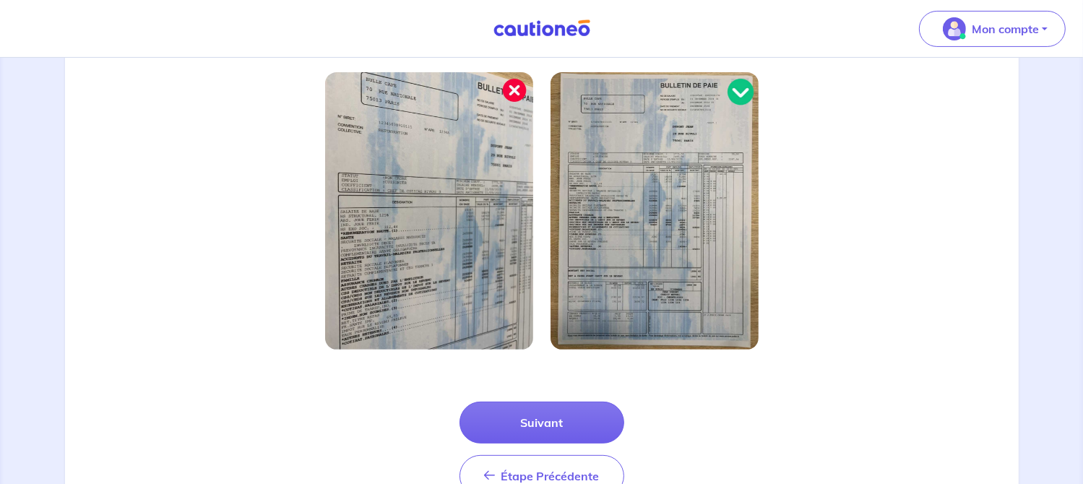
scroll to position [418, 0]
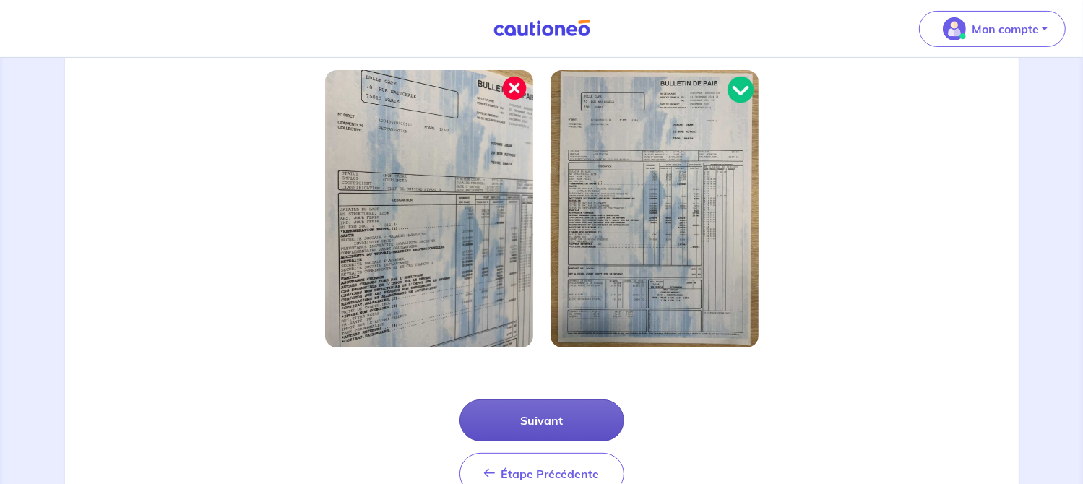
click at [580, 428] on button "Suivant" at bounding box center [542, 421] width 165 height 42
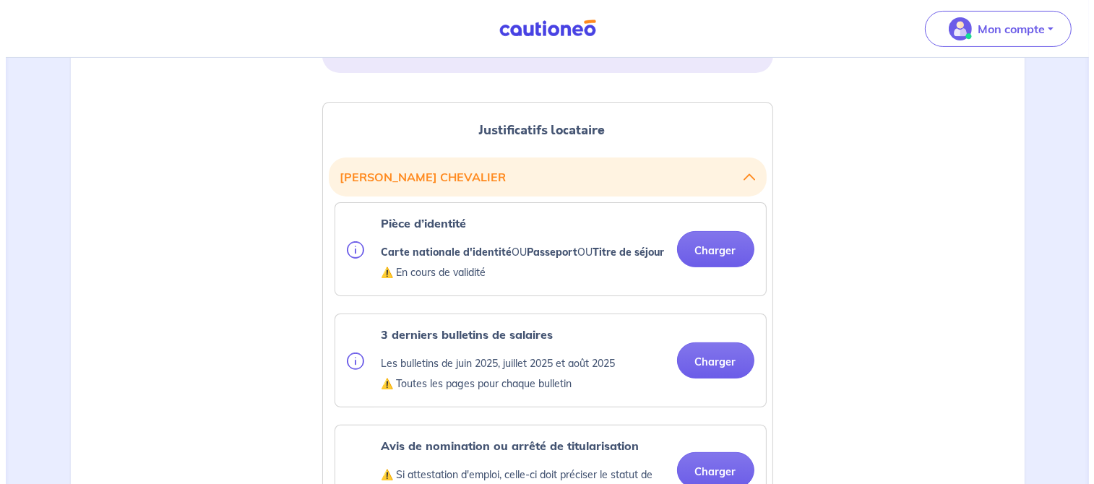
scroll to position [334, 0]
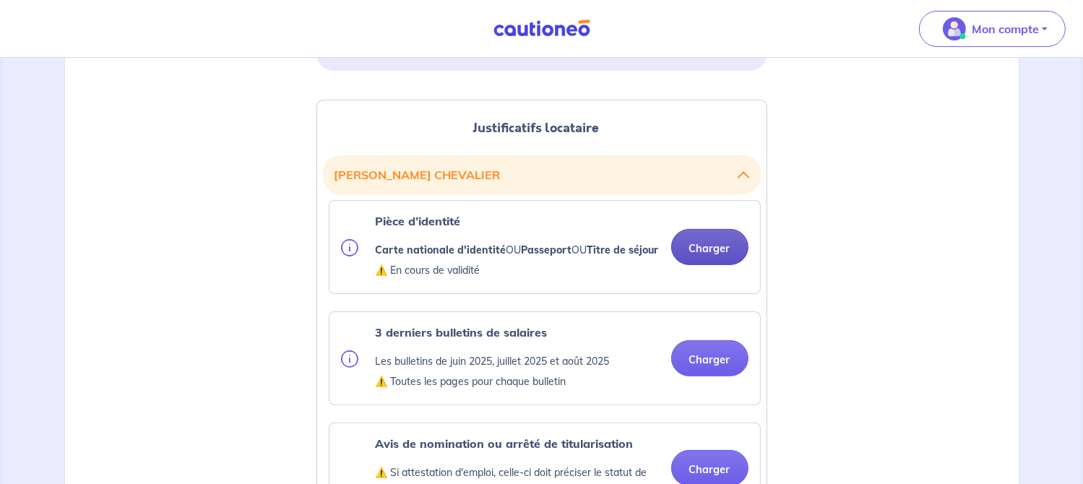
click at [720, 262] on button "Charger" at bounding box center [709, 247] width 77 height 36
click at [707, 257] on button "Charger" at bounding box center [709, 247] width 77 height 36
click at [717, 265] on button "Charger" at bounding box center [709, 247] width 77 height 36
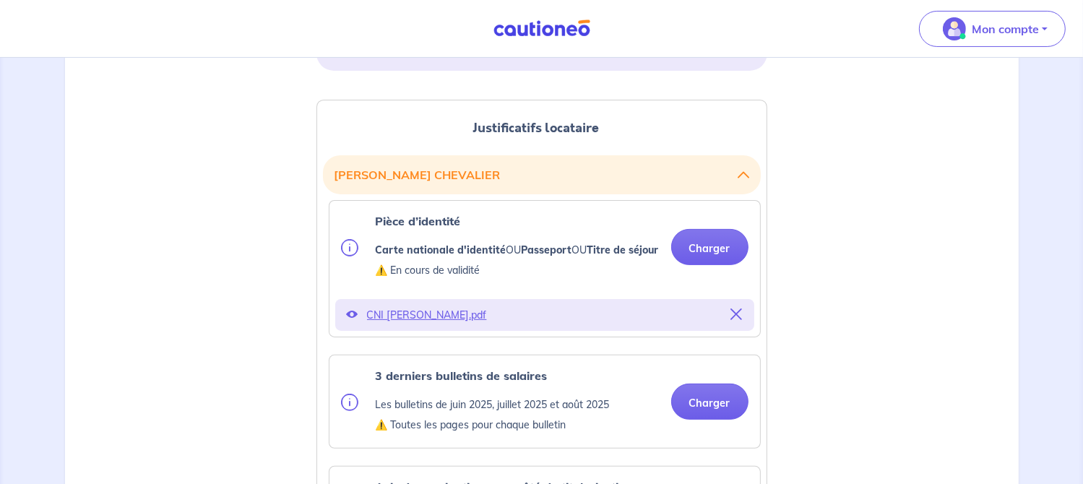
click at [353, 320] on icon at bounding box center [353, 315] width 12 height 12
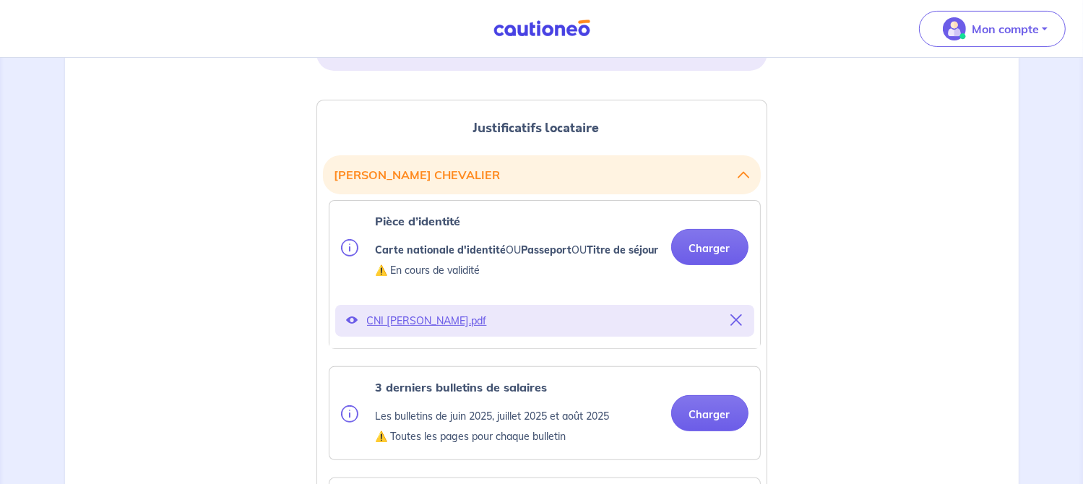
click at [445, 331] on p "CNI CHEVALIER Eric.pdf" at bounding box center [545, 321] width 356 height 20
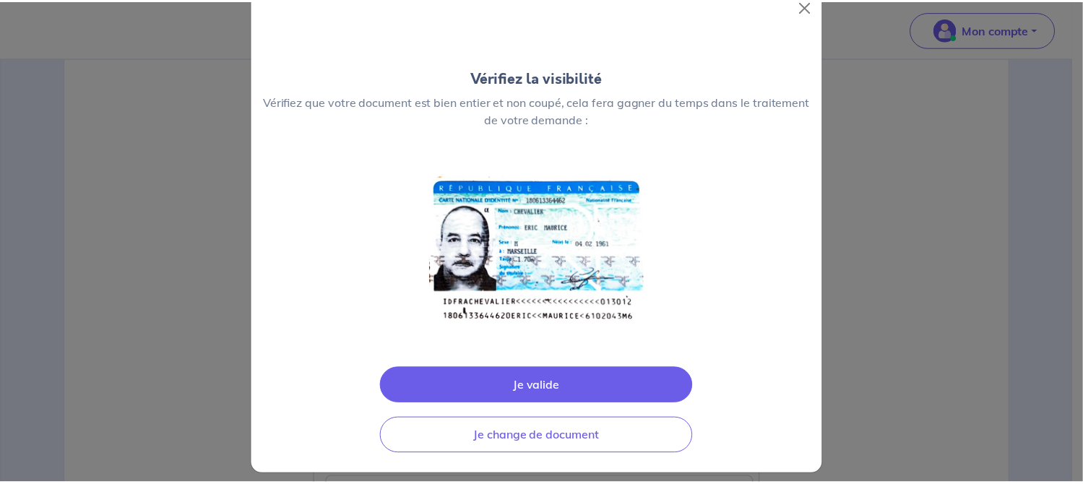
scroll to position [43, 0]
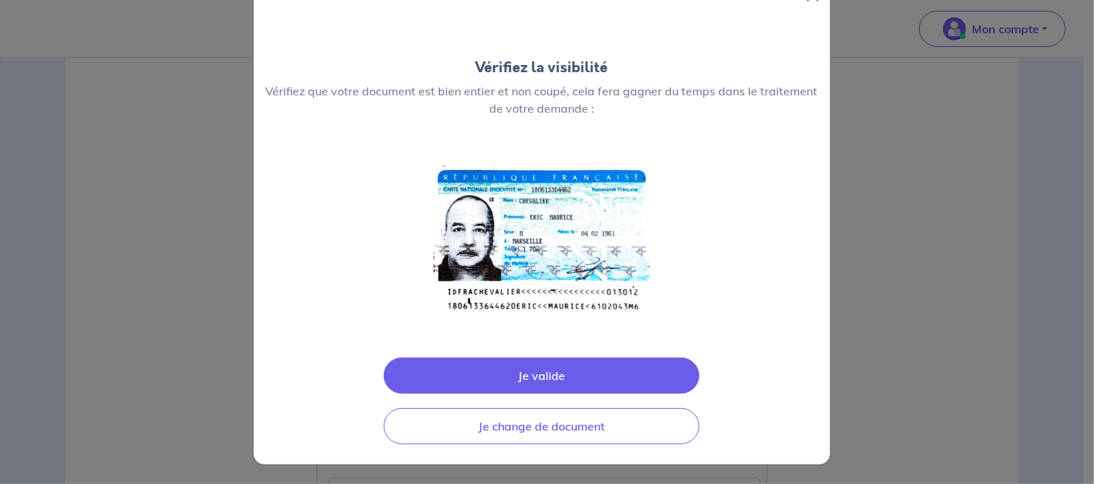
click at [582, 371] on button "Je valide" at bounding box center [542, 376] width 316 height 36
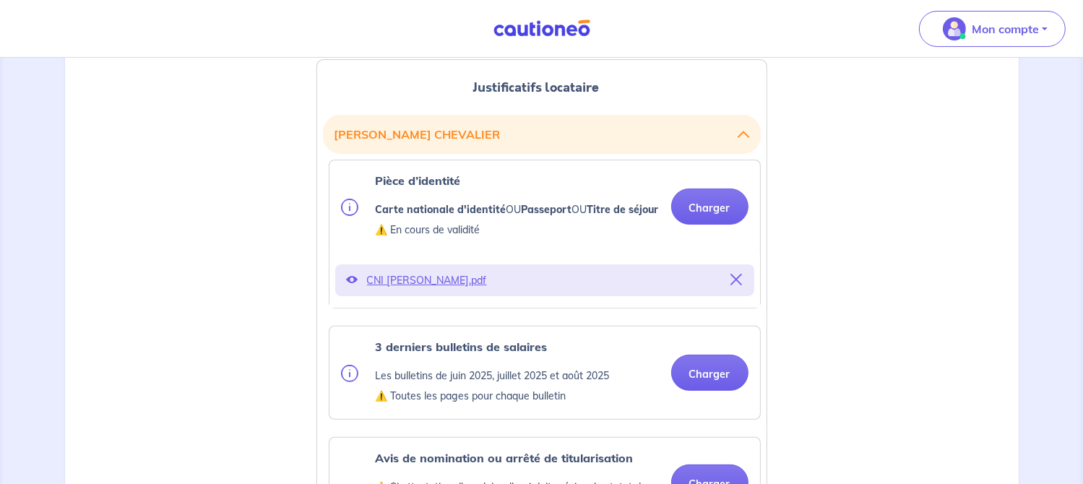
scroll to position [403, 0]
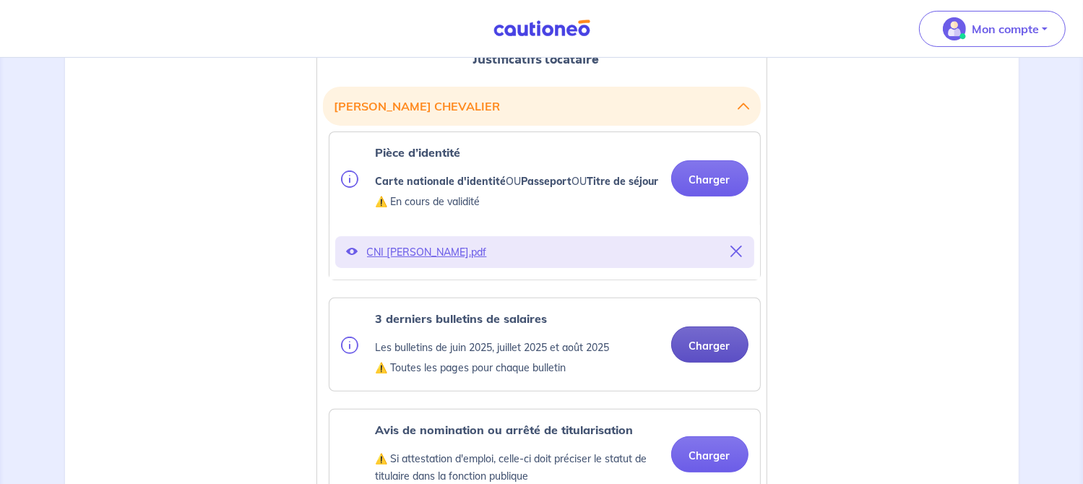
click at [715, 363] on button "Charger" at bounding box center [709, 345] width 77 height 36
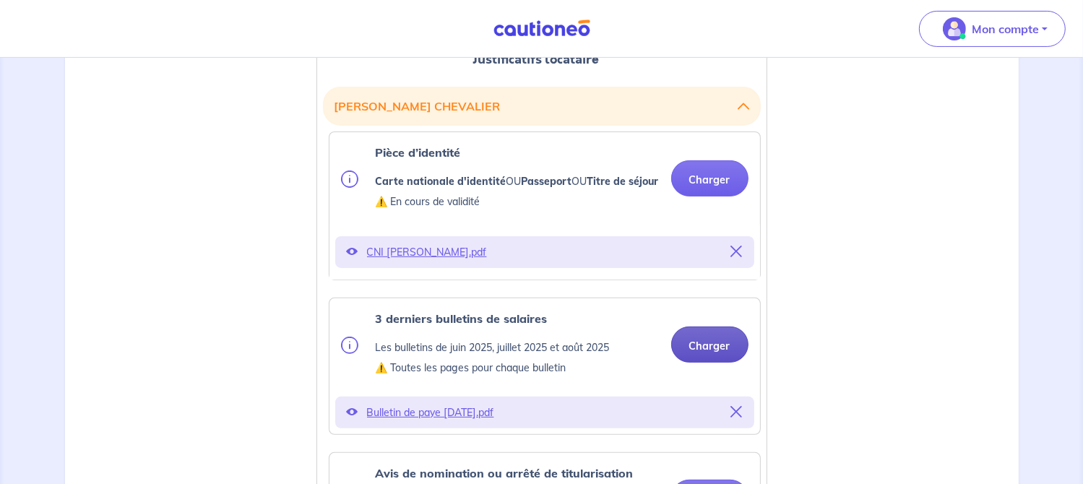
click at [715, 361] on button "Charger" at bounding box center [709, 345] width 77 height 36
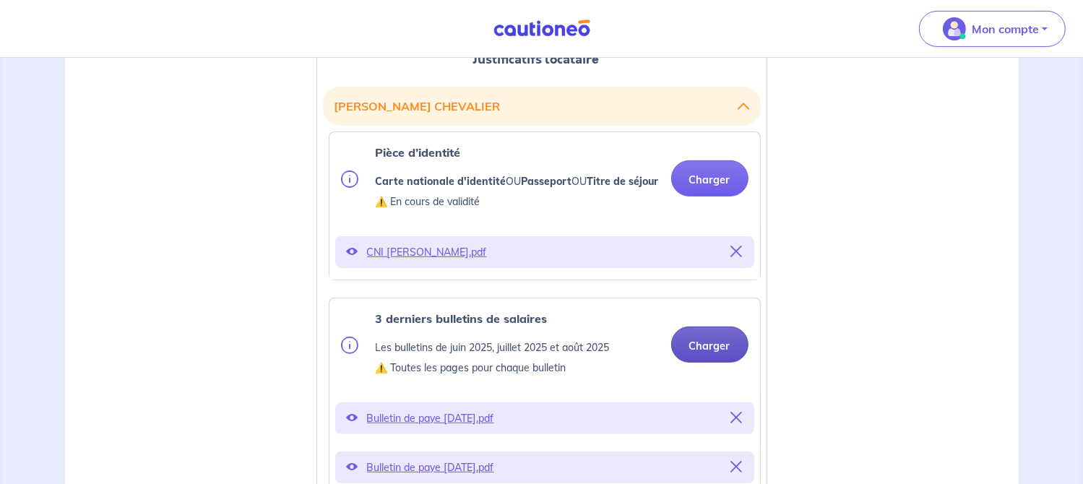
click at [720, 363] on button "Charger" at bounding box center [709, 345] width 77 height 36
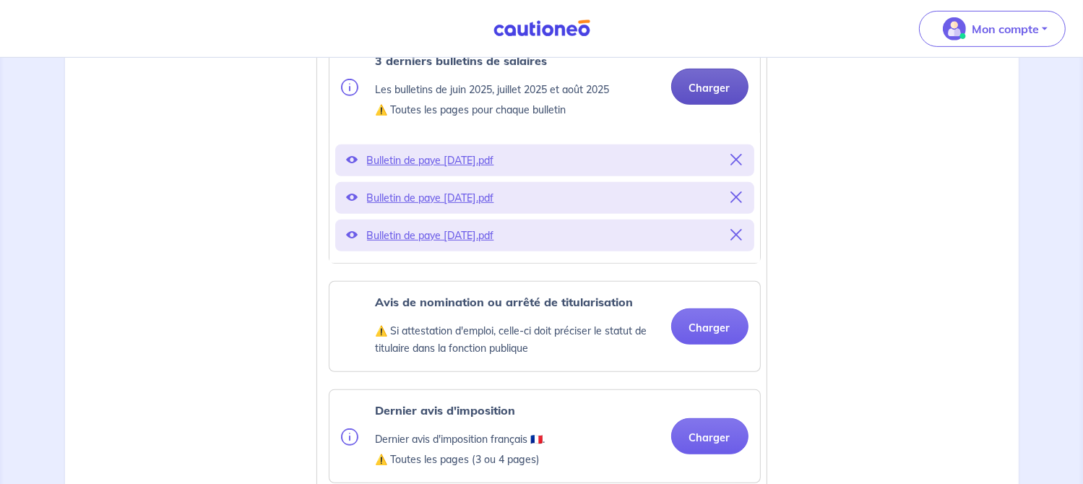
scroll to position [663, 0]
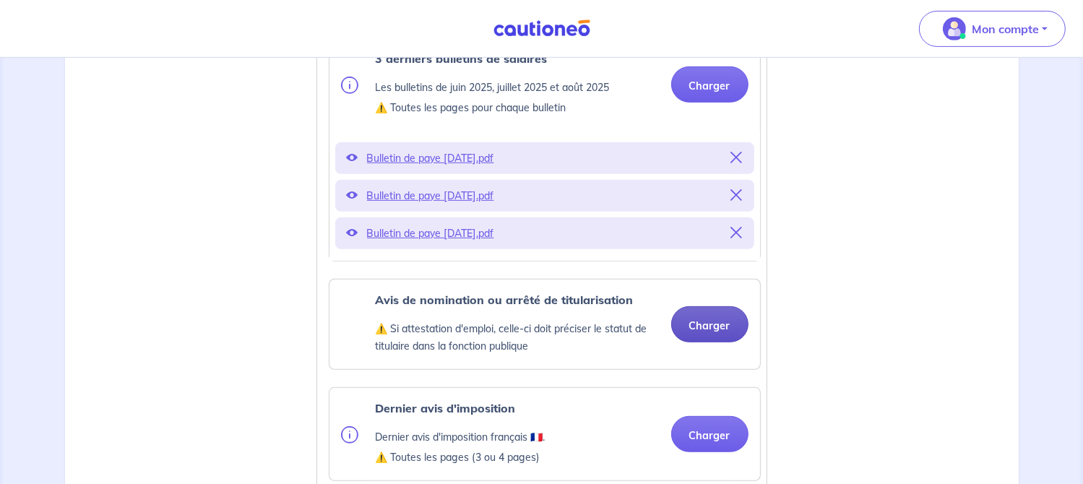
click at [720, 343] on button "Charger" at bounding box center [709, 324] width 77 height 36
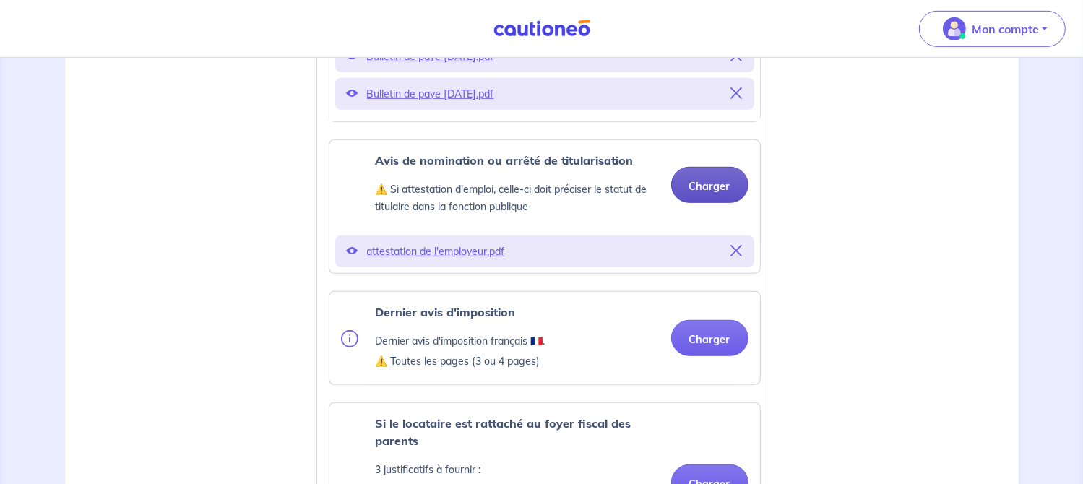
scroll to position [814, 0]
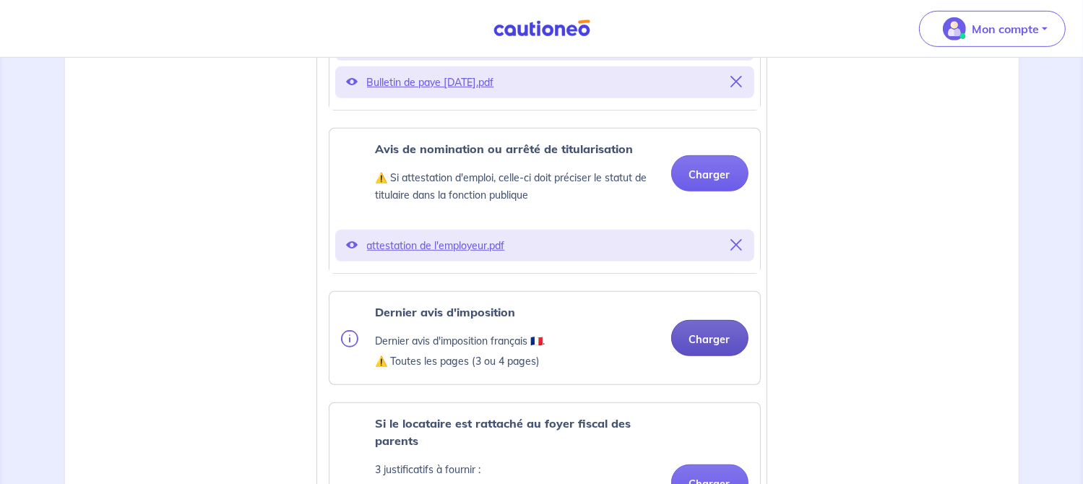
click at [713, 356] on button "Charger" at bounding box center [709, 338] width 77 height 36
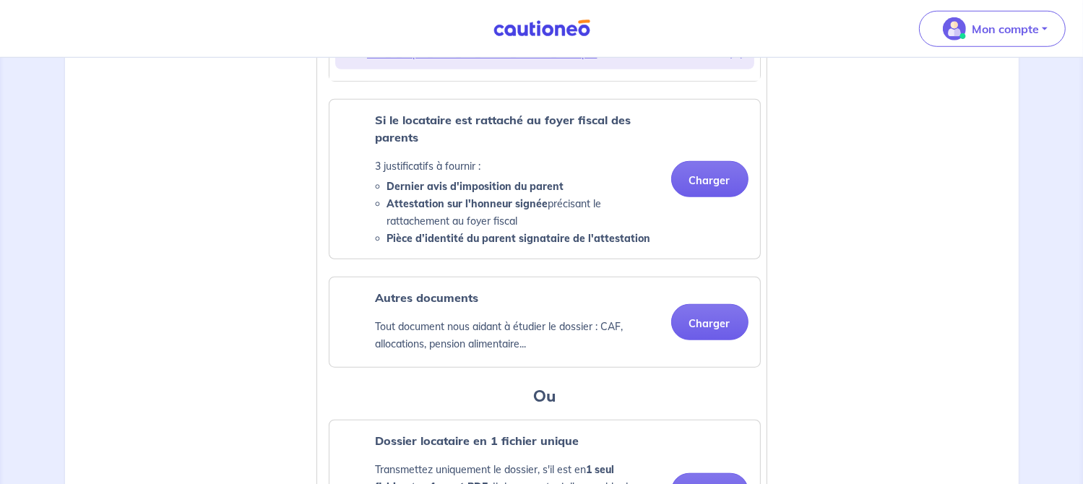
scroll to position [1175, 0]
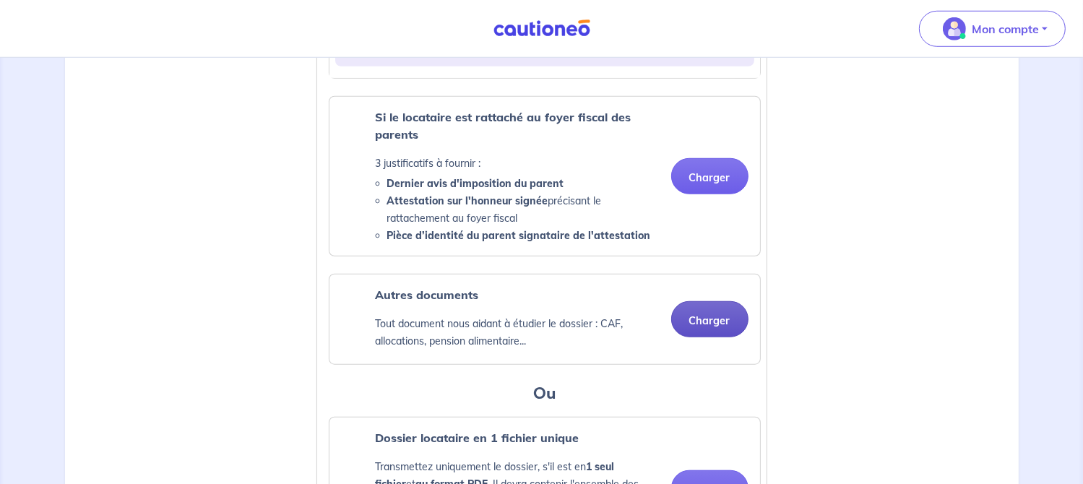
click at [710, 335] on button "Charger" at bounding box center [709, 319] width 77 height 36
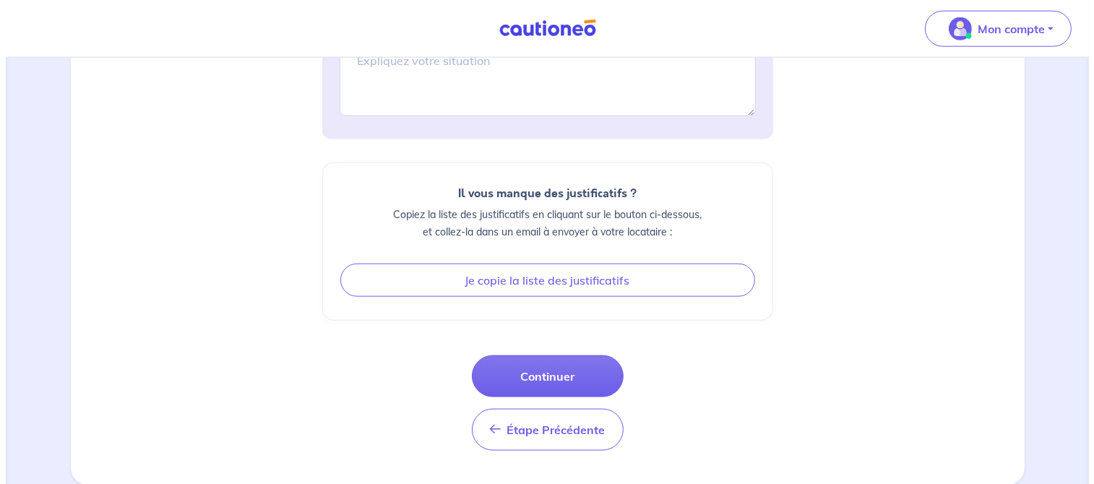
scroll to position [1912, 0]
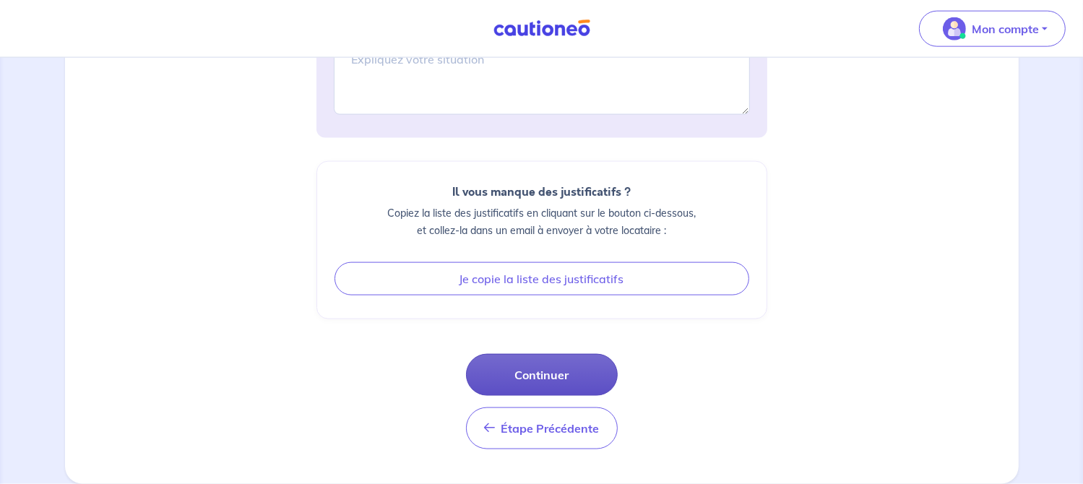
click at [564, 395] on button "Continuer" at bounding box center [542, 375] width 152 height 42
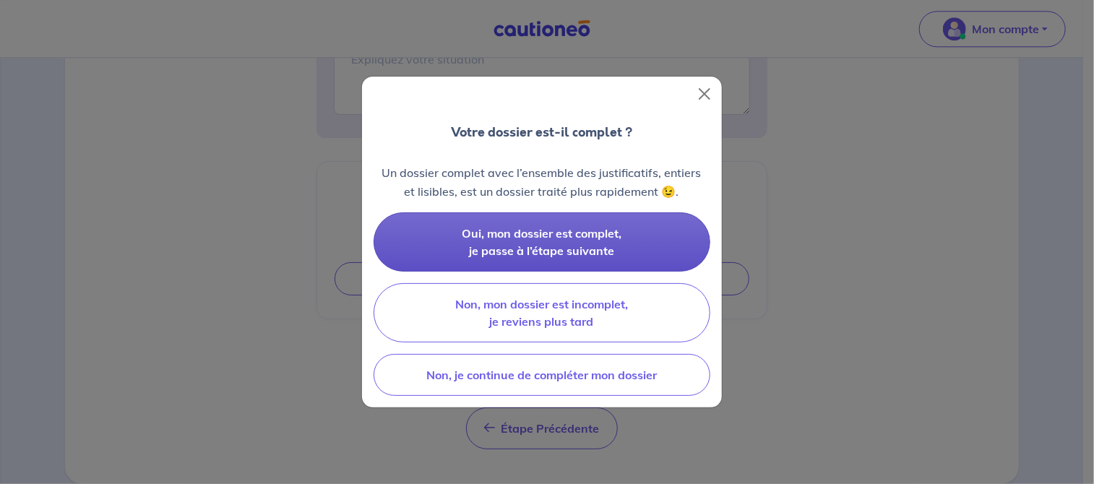
click at [584, 249] on span "Oui, mon dossier est complet, je passe à l’étape suivante" at bounding box center [542, 242] width 160 height 32
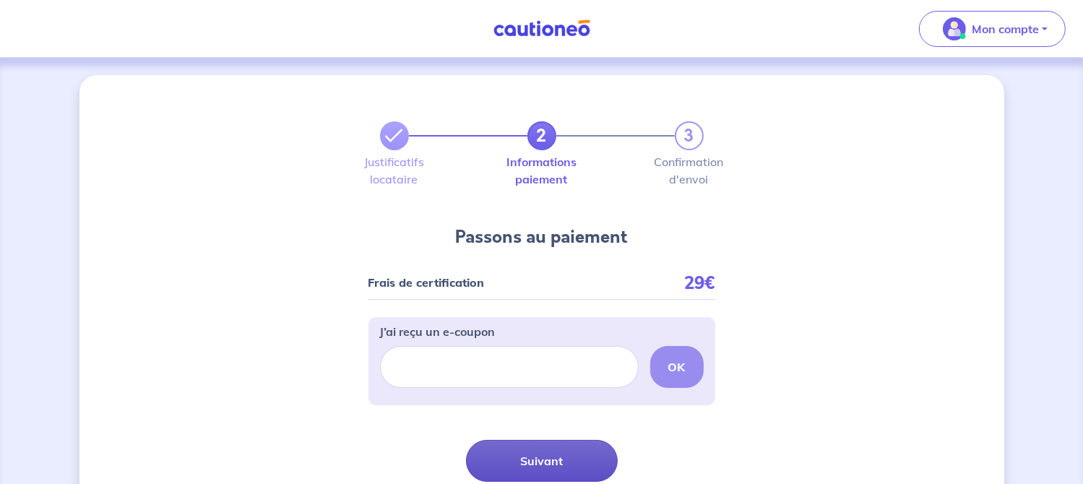
click at [555, 465] on button "Suivant" at bounding box center [542, 461] width 152 height 42
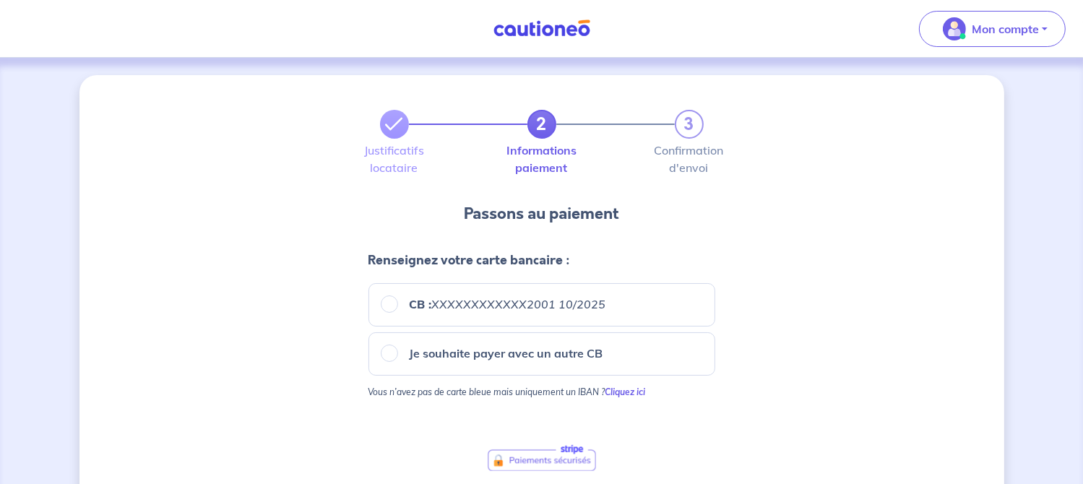
click at [382, 310] on div "CB : XXXXXXXXXXXX2001 10/2025" at bounding box center [542, 304] width 322 height 17
click at [392, 307] on input "CB : XXXXXXXXXXXX2001 10/2025" at bounding box center [389, 304] width 17 height 17
radio input "true"
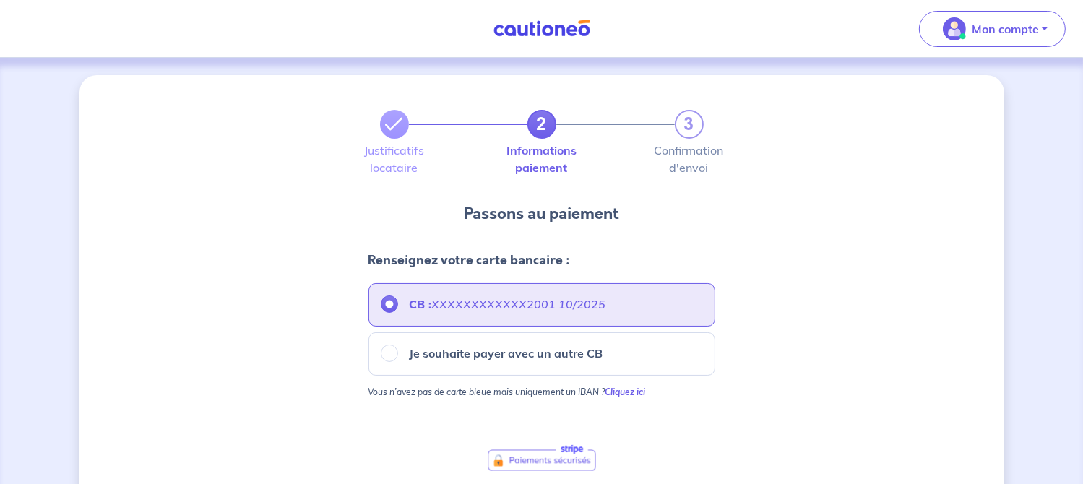
click at [769, 399] on div "2 3 Justificatifs locataire Informations paiement Confirmation d'envoi Passons …" at bounding box center [541, 387] width 925 height 625
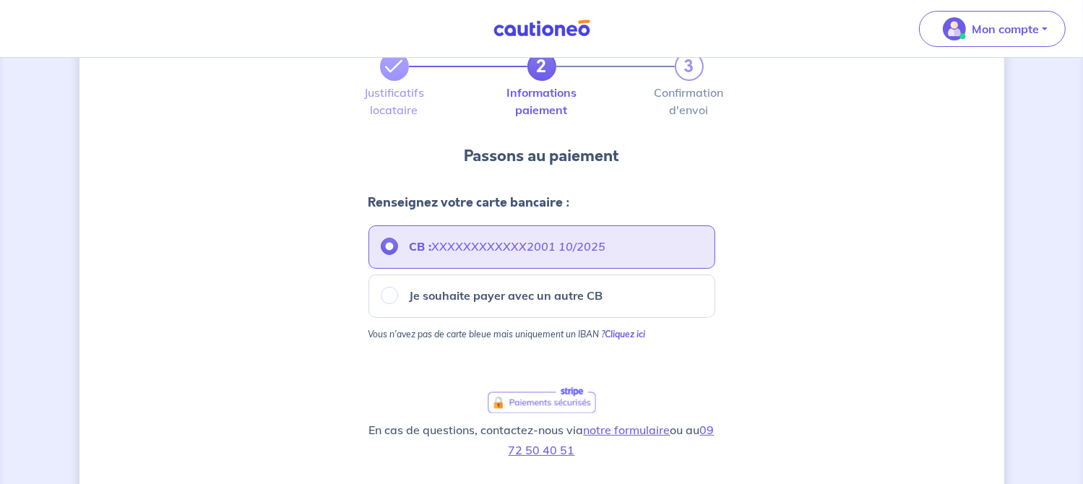
scroll to position [72, 0]
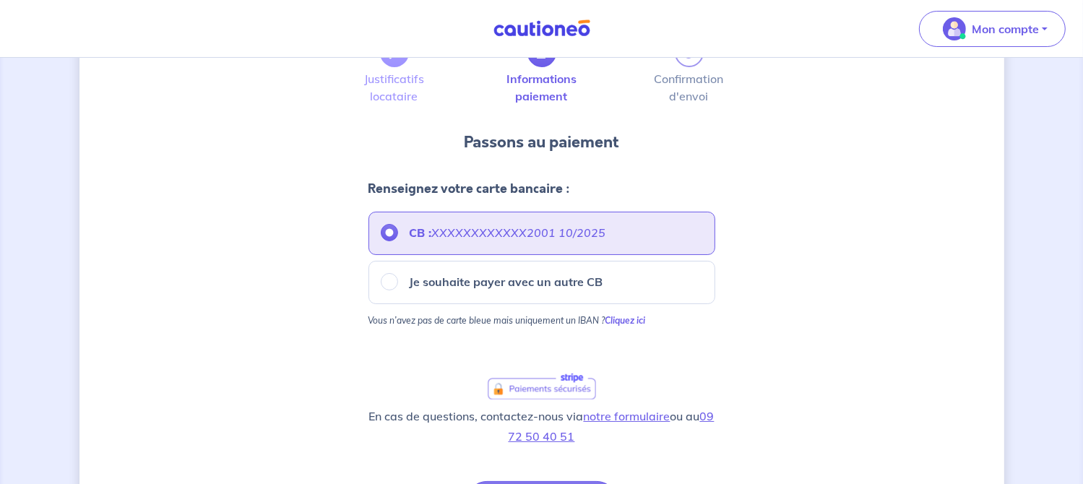
click at [755, 399] on div "2 3 Justificatifs locataire Informations paiement Confirmation d'envoi Passons …" at bounding box center [541, 316] width 925 height 625
click at [756, 390] on div "2 3 Justificatifs locataire Informations paiement Confirmation d'envoi Passons …" at bounding box center [541, 316] width 925 height 625
click at [759, 374] on div "2 3 Justificatifs locataire Informations paiement Confirmation d'envoi Passons …" at bounding box center [541, 316] width 925 height 625
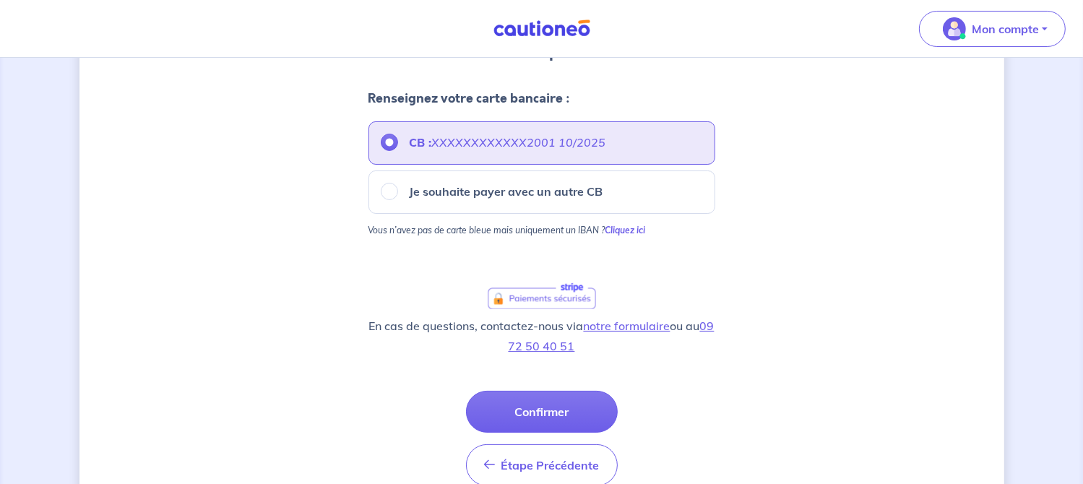
scroll to position [199, 0]
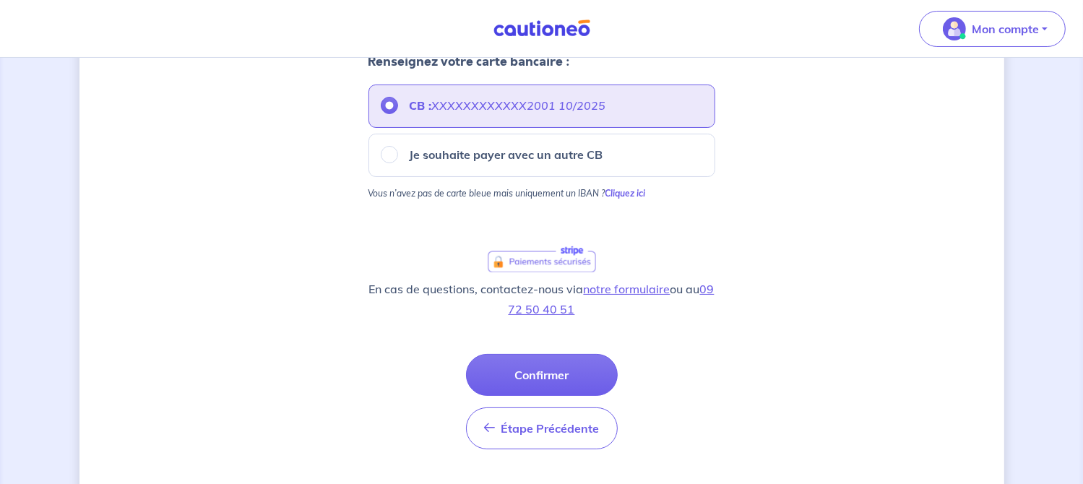
click at [877, 298] on div "2 3 Justificatifs locataire Informations paiement Confirmation d'envoi Passons …" at bounding box center [541, 188] width 925 height 625
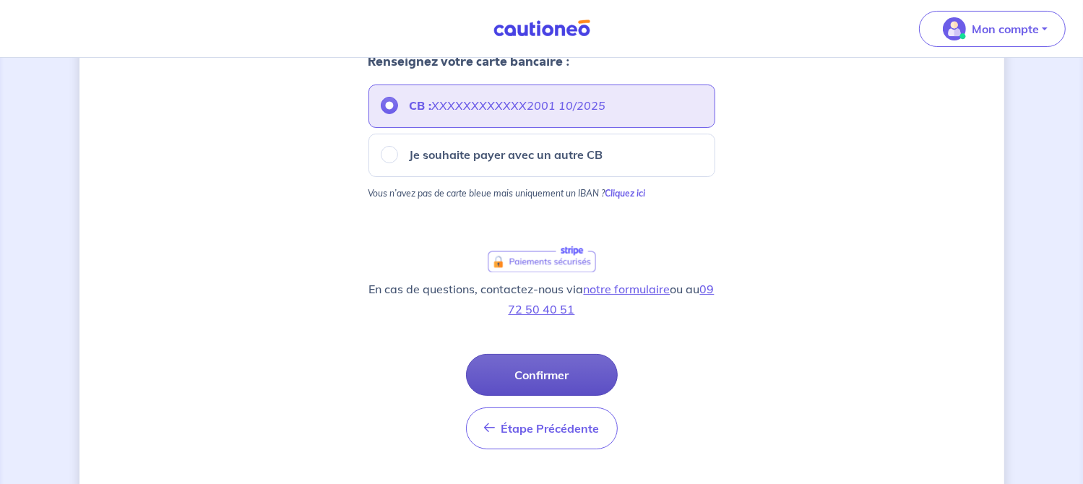
click at [558, 379] on button "Confirmer" at bounding box center [542, 375] width 152 height 42
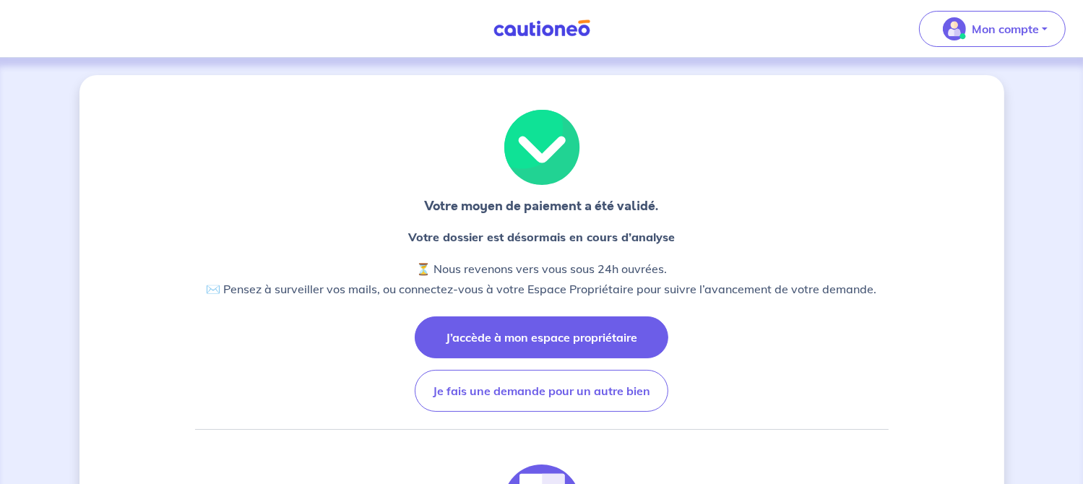
click at [595, 340] on button "J’accède à mon espace propriétaire" at bounding box center [542, 338] width 254 height 42
